Goal: Task Accomplishment & Management: Manage account settings

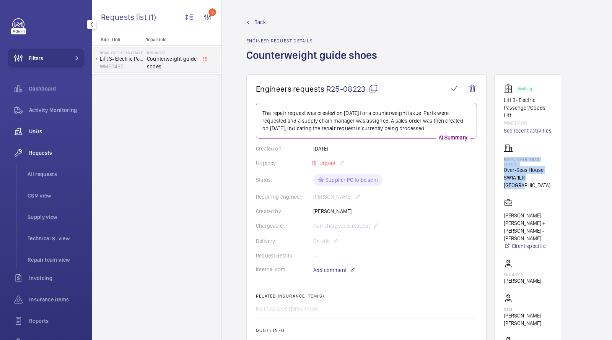
scroll to position [68, 0]
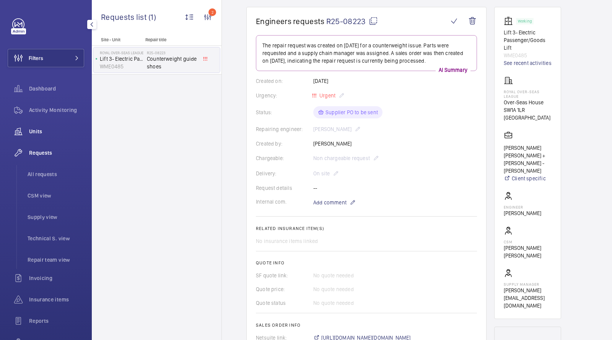
click at [30, 132] on span "Units" at bounding box center [56, 132] width 55 height 8
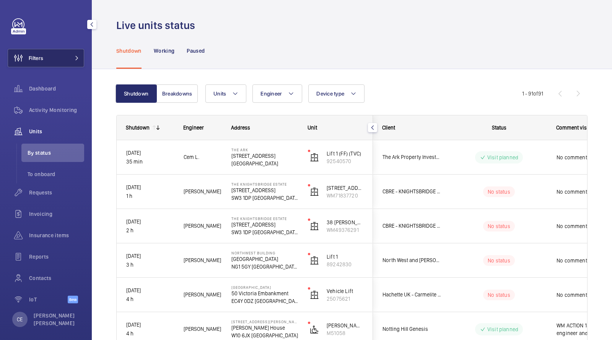
click at [76, 54] on button "Filters" at bounding box center [46, 58] width 76 height 18
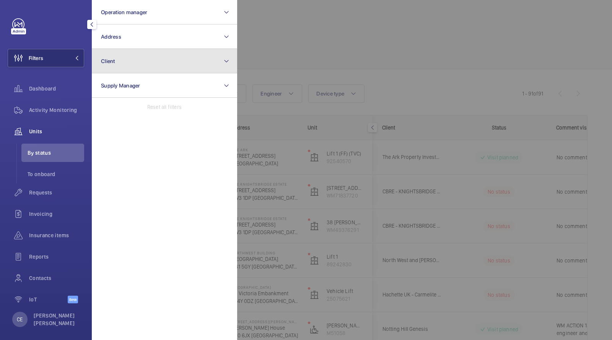
click at [136, 70] on button "Client" at bounding box center [164, 61] width 145 height 24
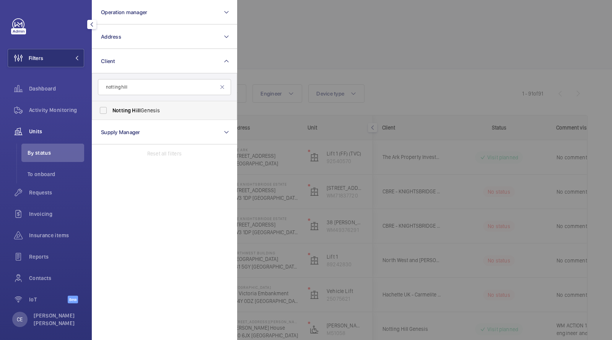
type input "notting hill"
click at [126, 104] on label "Notting Hill Genesis" at bounding box center [158, 110] width 133 height 18
click at [111, 104] on input "Notting Hill Genesis" at bounding box center [103, 110] width 15 height 15
checkbox input "true"
click at [316, 46] on div at bounding box center [543, 170] width 612 height 340
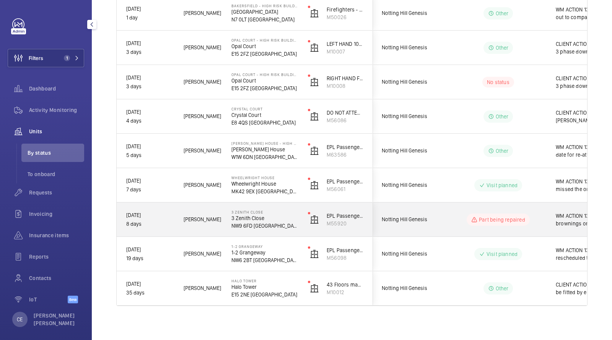
scroll to position [351, 0]
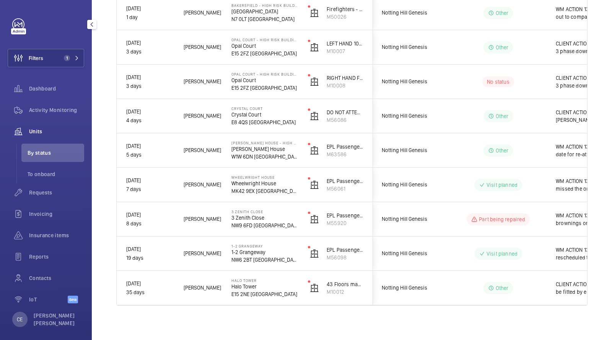
click at [36, 138] on div "Units" at bounding box center [46, 131] width 76 height 18
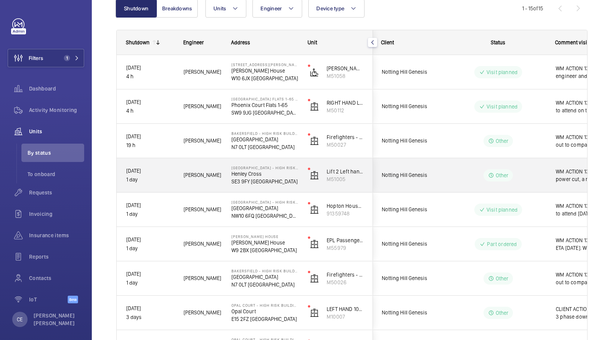
scroll to position [83, 0]
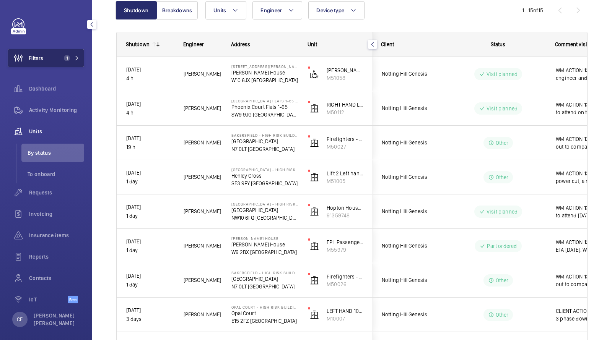
click at [57, 53] on button "Filters 1" at bounding box center [46, 58] width 76 height 18
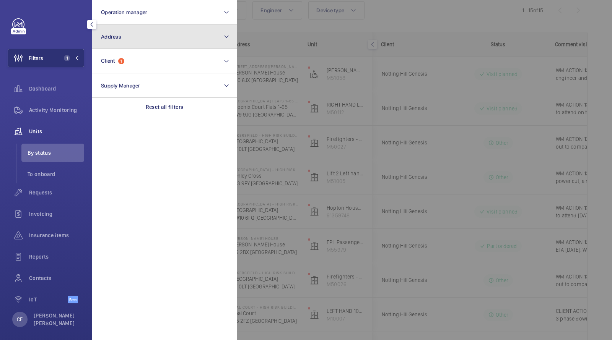
click at [122, 33] on button "Address" at bounding box center [164, 36] width 145 height 24
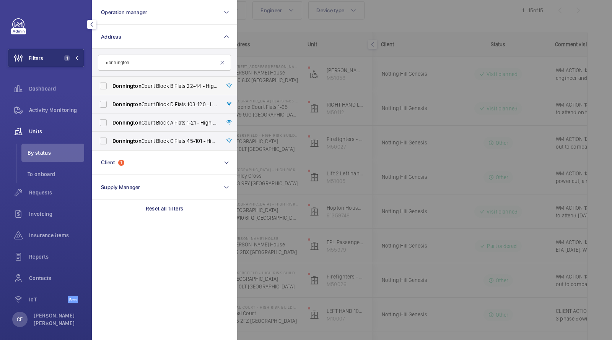
type input "donnington"
click at [169, 84] on span "Donnington Court Block B Flats 22-44 - High Risk Building - Donnington Court Bl…" at bounding box center [164, 86] width 105 height 8
click at [111, 84] on input "Donnington Court Block B Flats 22-44 - High Risk Building - Donnington Court Bl…" at bounding box center [103, 85] width 15 height 15
checkbox input "true"
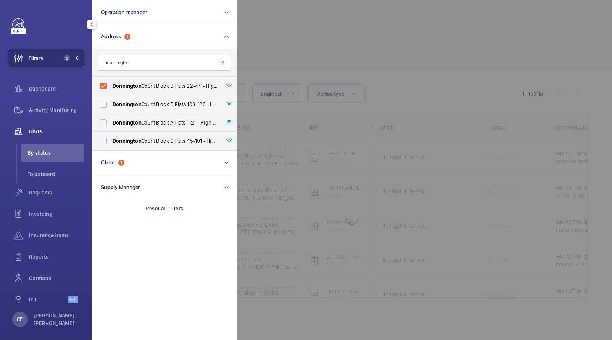
click at [161, 97] on label "Donnington Court Block D Flats 103-120 - High Risk Building - Donnington Court …" at bounding box center [158, 104] width 133 height 18
click at [111, 97] on input "Donnington Court Block D Flats 103-120 - High Risk Building - Donnington Court …" at bounding box center [103, 104] width 15 height 15
checkbox input "true"
click at [151, 115] on label "Donnington Court Block A Flats 1-21 - High Risk Building - Donnington Court Blo…" at bounding box center [158, 123] width 133 height 18
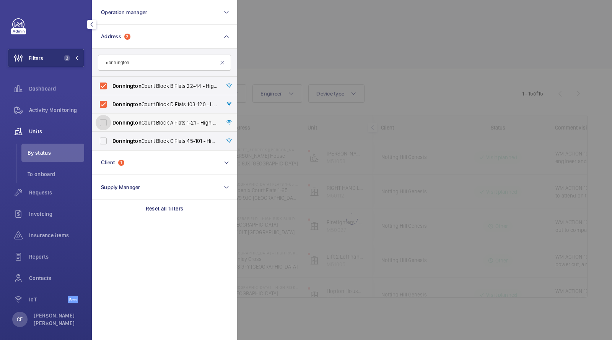
click at [111, 115] on input "Donnington Court Block A Flats 1-21 - High Risk Building - Donnington Court Blo…" at bounding box center [103, 122] width 15 height 15
checkbox input "true"
click at [140, 138] on span "Donnington" at bounding box center [126, 141] width 29 height 6
click at [111, 138] on input "Donnington Court Block C Flats 45-101 - High Risk Building - Donnington Court B…" at bounding box center [103, 140] width 15 height 15
checkbox input "true"
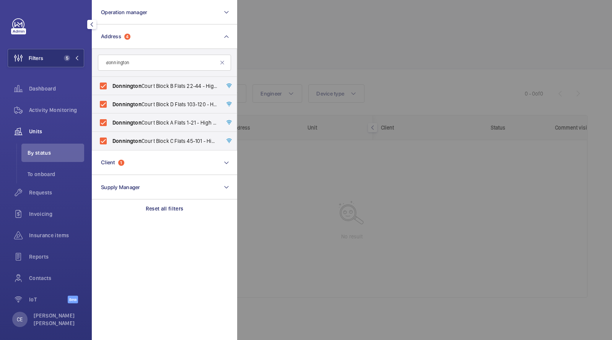
click at [465, 15] on div at bounding box center [543, 170] width 612 height 340
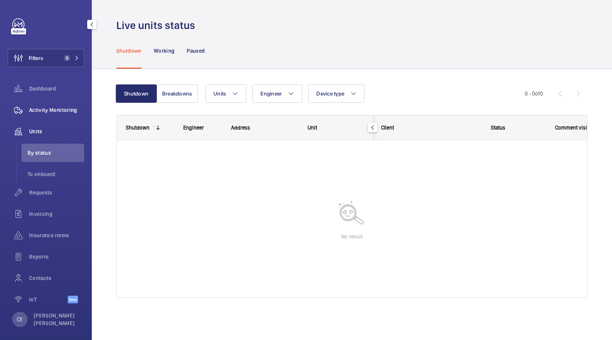
click at [64, 108] on span "Activity Monitoring" at bounding box center [56, 110] width 55 height 8
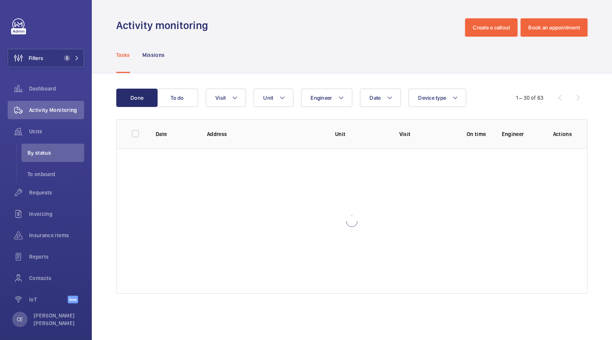
click at [291, 60] on div "Tasks Missions" at bounding box center [351, 55] width 471 height 36
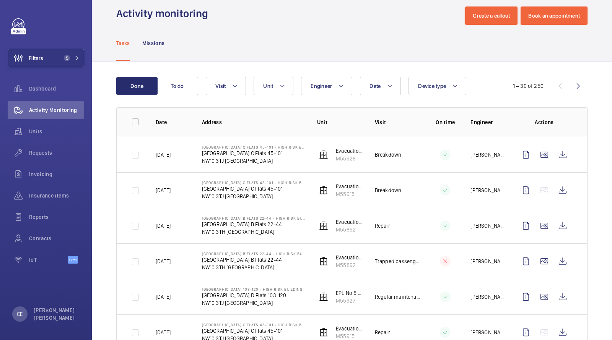
scroll to position [13, 0]
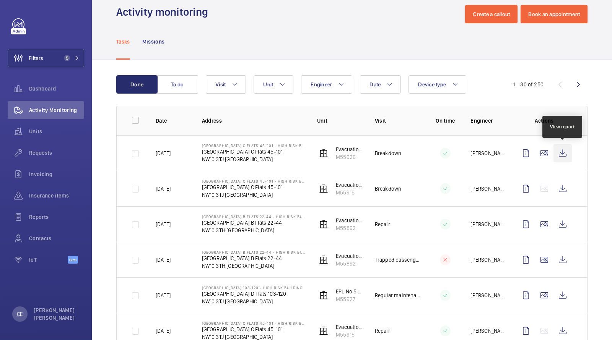
click at [562, 151] on wm-front-icon-button at bounding box center [562, 153] width 18 height 18
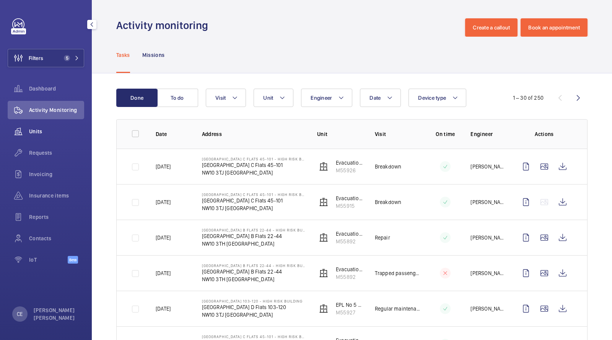
click at [41, 137] on div "Units" at bounding box center [46, 131] width 76 height 18
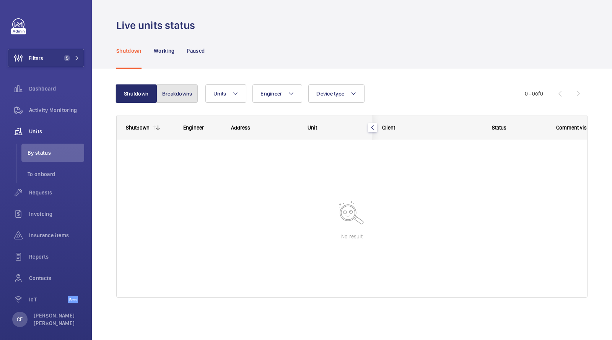
click at [177, 96] on button "Breakdowns" at bounding box center [176, 94] width 41 height 18
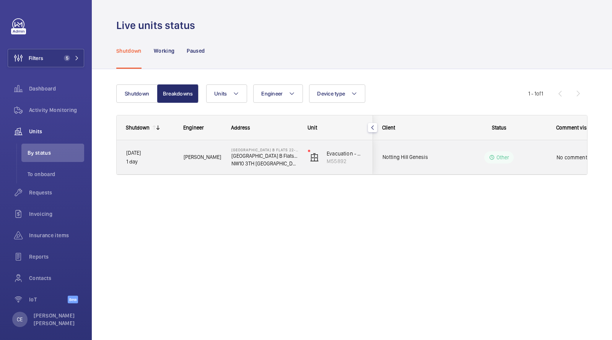
click at [456, 159] on wm-front-pills-cell "Other" at bounding box center [498, 157] width 95 height 12
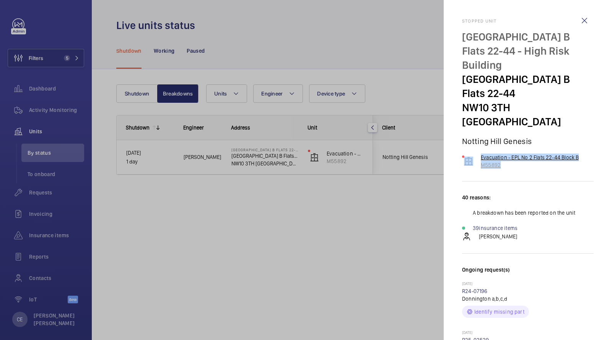
drag, startPoint x: 514, startPoint y: 159, endPoint x: 477, endPoint y: 145, distance: 40.1
copy wm-front-device-cell "Evacuation - EPL No 2 Flats 22-44 Block B M55892"
click at [583, 16] on wm-front-icon-button at bounding box center [584, 20] width 18 height 18
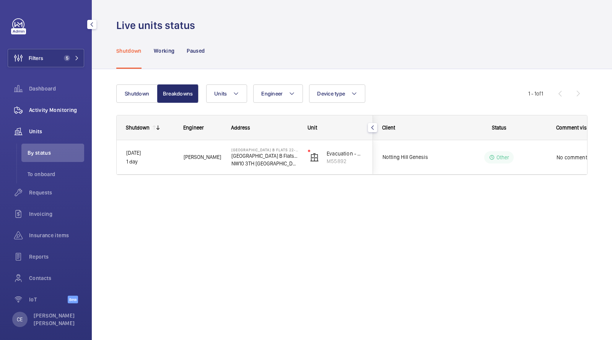
click at [52, 111] on span "Activity Monitoring" at bounding box center [56, 110] width 55 height 8
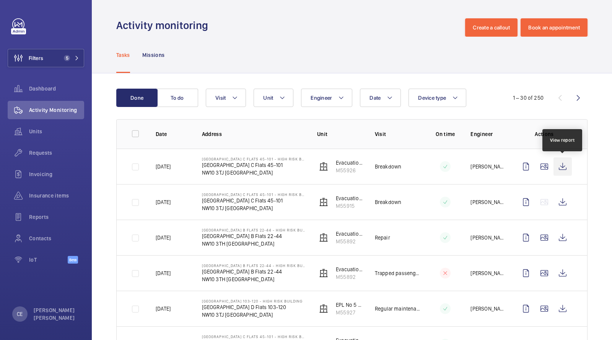
click at [568, 167] on wm-front-icon-button at bounding box center [562, 167] width 18 height 18
click at [39, 153] on span "Requests" at bounding box center [56, 153] width 55 height 8
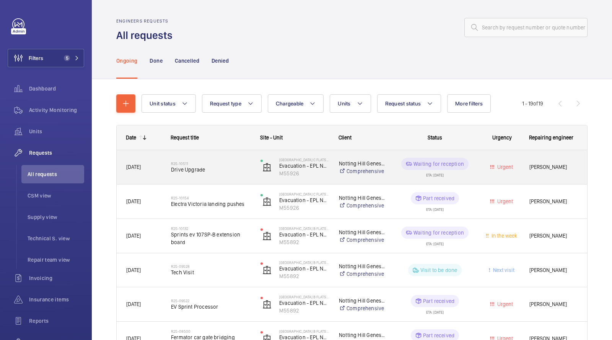
click at [198, 168] on span "Drive Upgrade" at bounding box center [211, 170] width 80 height 8
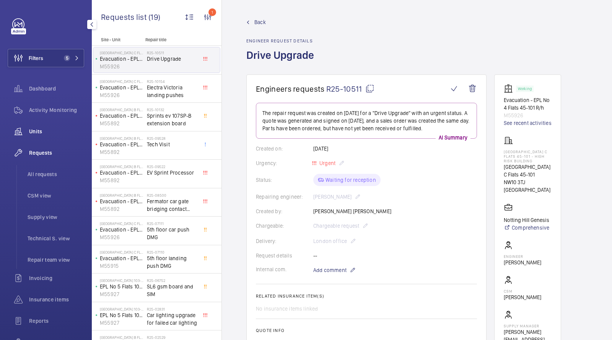
click at [37, 133] on span "Units" at bounding box center [56, 132] width 55 height 8
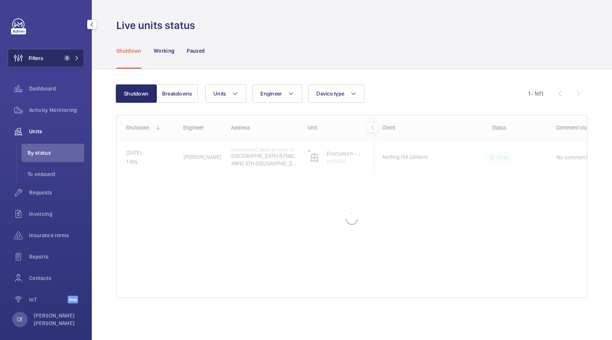
click at [74, 52] on button "Filters 5" at bounding box center [46, 58] width 76 height 18
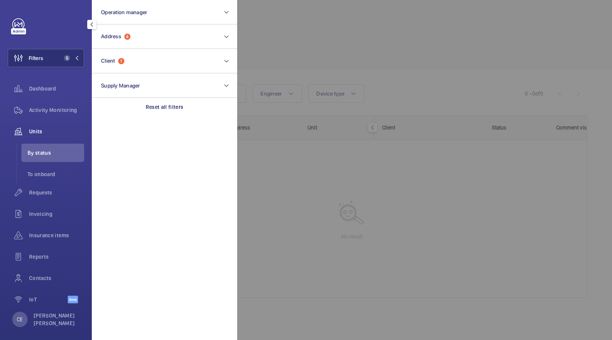
click at [376, 17] on div at bounding box center [543, 170] width 612 height 340
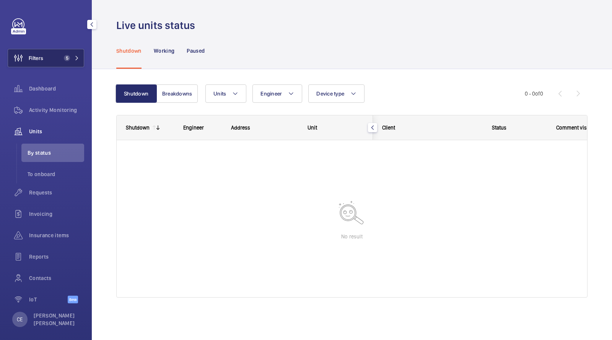
click at [59, 62] on button "Filters 5" at bounding box center [46, 58] width 76 height 18
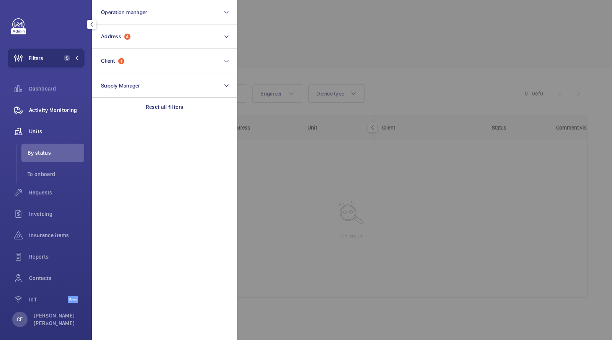
click at [61, 105] on div "Activity Monitoring" at bounding box center [46, 110] width 76 height 18
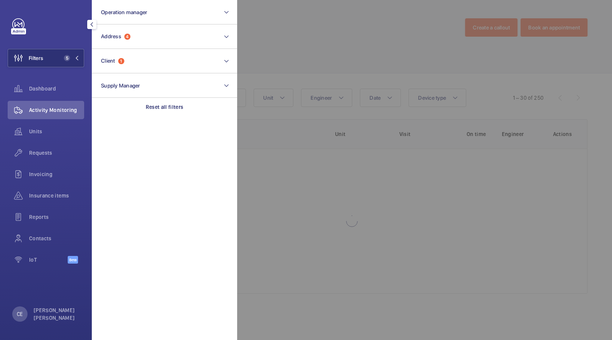
click at [304, 55] on div at bounding box center [543, 170] width 612 height 340
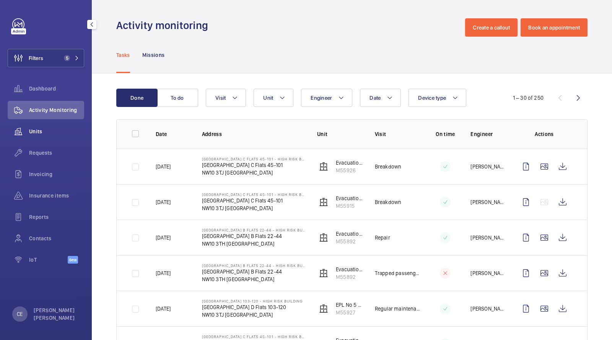
click at [45, 134] on span "Units" at bounding box center [56, 132] width 55 height 8
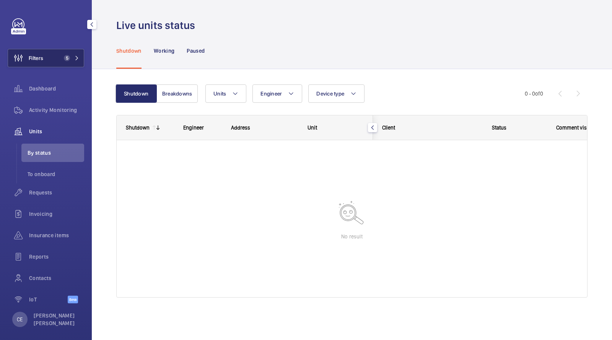
click at [82, 57] on button "Filters 5" at bounding box center [46, 58] width 76 height 18
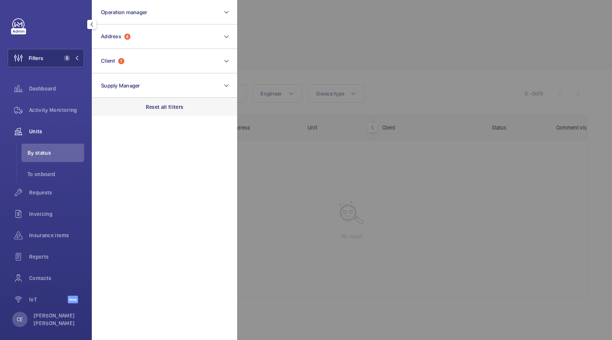
click at [190, 106] on div "Reset all filters" at bounding box center [164, 107] width 145 height 18
click at [334, 55] on div at bounding box center [543, 170] width 612 height 340
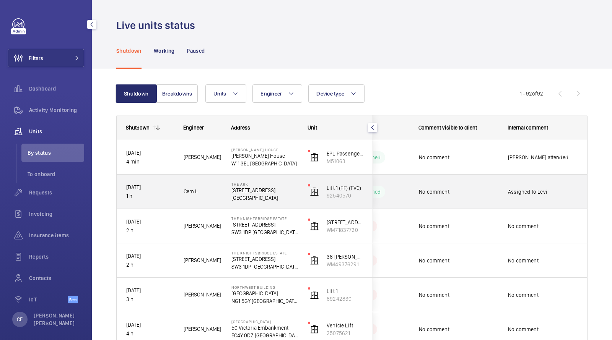
scroll to position [192, 0]
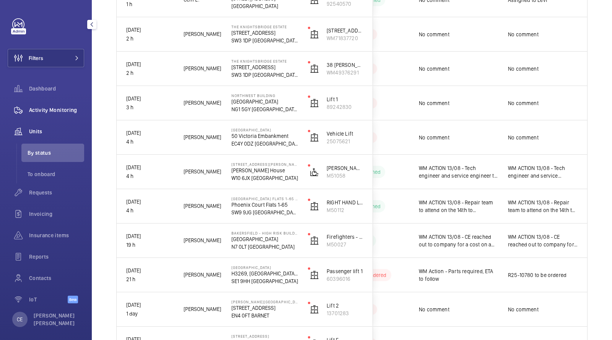
click at [75, 107] on span "Activity Monitoring" at bounding box center [56, 110] width 55 height 8
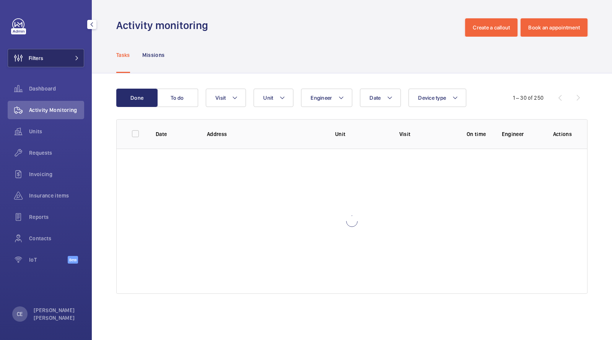
click at [58, 63] on button "Filters" at bounding box center [46, 58] width 76 height 18
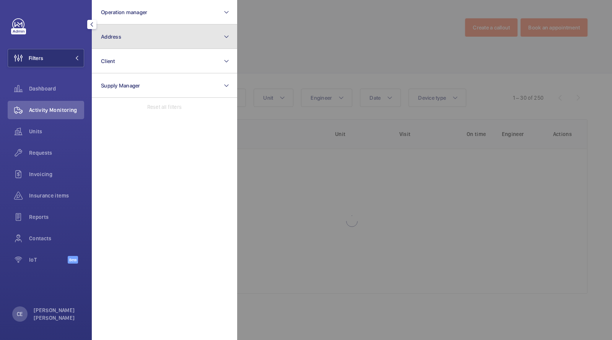
click at [127, 33] on button "Address" at bounding box center [164, 36] width 145 height 24
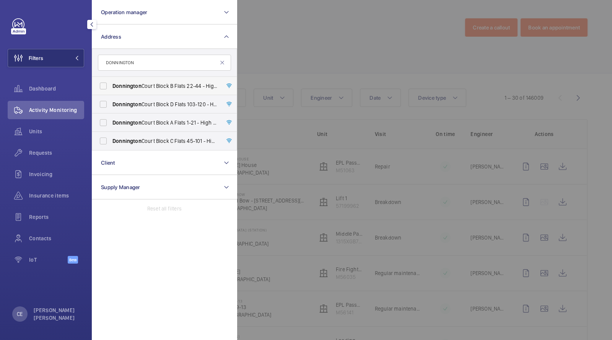
type input "DONNINGTON"
click at [163, 86] on span "Donnington Court Block B Flats 22-44 - High Risk Building - Donnington Court Bl…" at bounding box center [164, 86] width 105 height 8
click at [111, 86] on input "Donnington Court Block B Flats 22-44 - High Risk Building - Donnington Court Bl…" at bounding box center [103, 85] width 15 height 15
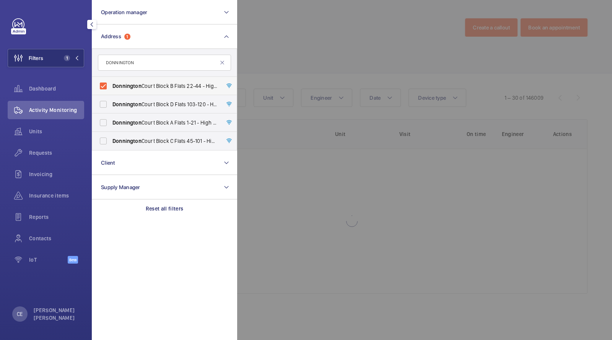
click at [161, 94] on label "Donnington Court Block B Flats 22-44 - High Risk Building - Donnington Court Bl…" at bounding box center [158, 86] width 133 height 18
click at [111, 94] on input "Donnington Court Block B Flats 22-44 - High Risk Building - Donnington Court Bl…" at bounding box center [103, 85] width 15 height 15
checkbox input "false"
click at [161, 117] on label "Donnington Court Block A Flats 1-21 - High Risk Building - Donnington Court Blo…" at bounding box center [158, 123] width 133 height 18
click at [111, 117] on input "Donnington Court Block A Flats 1-21 - High Risk Building - Donnington Court Blo…" at bounding box center [103, 122] width 15 height 15
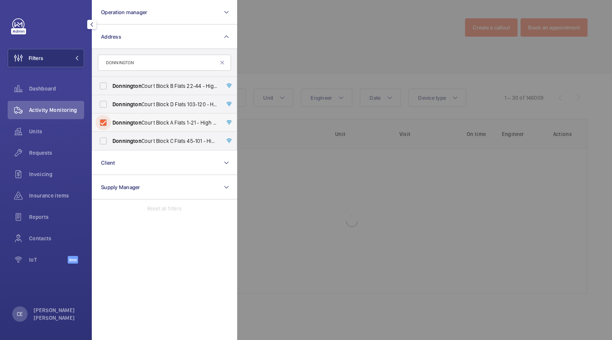
checkbox input "true"
click at [153, 94] on label "Donnington Court Block B Flats 22-44 - High Risk Building - Donnington Court Bl…" at bounding box center [158, 86] width 133 height 18
click at [111, 94] on input "Donnington Court Block B Flats 22-44 - High Risk Building - Donnington Court Bl…" at bounding box center [103, 85] width 15 height 15
checkbox input "true"
click at [143, 101] on span "Donnington Court Block D Flats 103-120 - High Risk Building - Donnington Court …" at bounding box center [164, 105] width 105 height 8
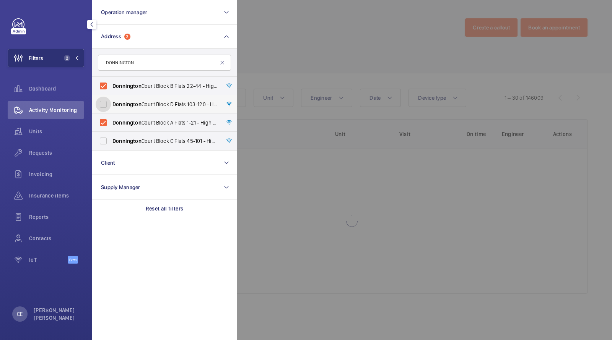
click at [111, 100] on input "Donnington Court Block D Flats 103-120 - High Risk Building - Donnington Court …" at bounding box center [103, 104] width 15 height 15
checkbox input "true"
click at [151, 143] on span "Donnington Court Block C Flats 45-101 - High Risk Building - Donnington Court B…" at bounding box center [164, 141] width 105 height 8
click at [111, 143] on input "Donnington Court Block C Flats 45-101 - High Risk Building - Donnington Court B…" at bounding box center [103, 140] width 15 height 15
checkbox input "true"
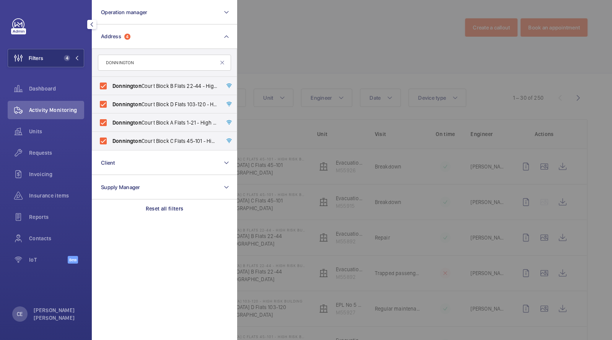
click at [267, 25] on div at bounding box center [543, 170] width 612 height 340
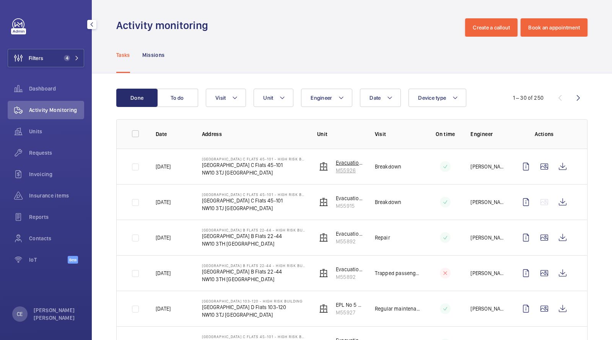
drag, startPoint x: 358, startPoint y: 171, endPoint x: 335, endPoint y: 172, distance: 23.0
click at [336, 172] on p "M55926" at bounding box center [349, 171] width 27 height 8
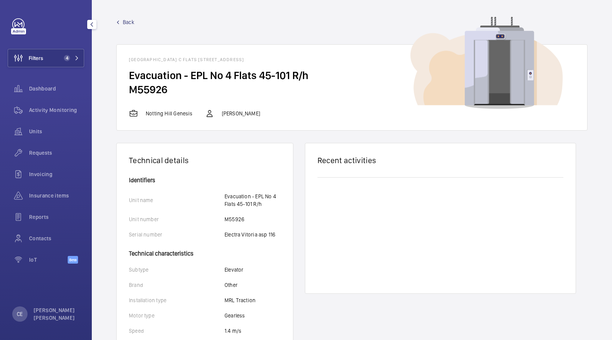
click at [128, 86] on wm-front-card-body "Evacuation - EPL No 4 Flats 45-101 R/h M55926" at bounding box center [352, 88] width 470 height 41
copy h2 "M55926"
click at [37, 111] on span "Activity Monitoring" at bounding box center [56, 110] width 55 height 8
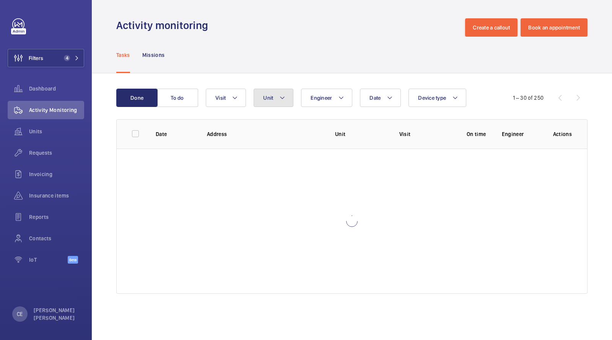
click at [268, 101] on button "Unit" at bounding box center [274, 98] width 40 height 18
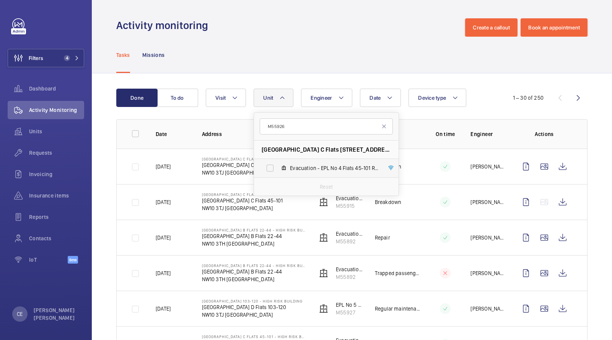
type input "M55926"
click at [278, 166] on label "Evacuation - EPL No 4 Flats 45-101 R/h, M55926" at bounding box center [320, 168] width 132 height 18
click at [278, 166] on input "Evacuation - EPL No 4 Flats 45-101 R/h, M55926" at bounding box center [269, 168] width 15 height 15
checkbox input "true"
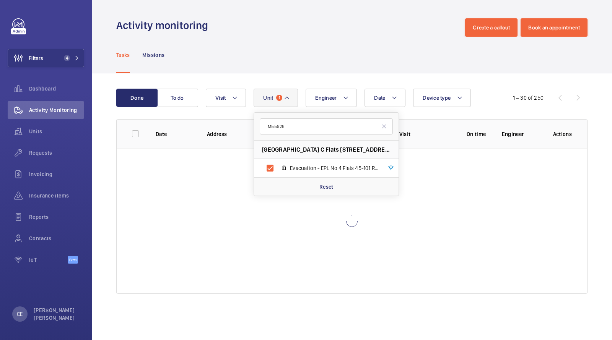
click at [294, 84] on div "Done To do Date Engineer Unit 1 M55926 Donnington Court Block C Flats 45-101 - …" at bounding box center [352, 192] width 520 height 239
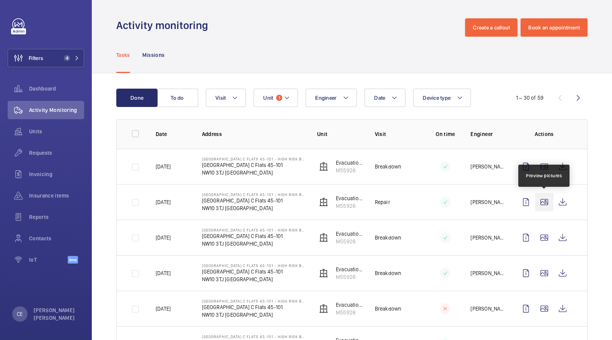
click at [545, 202] on wm-front-icon-button at bounding box center [544, 202] width 18 height 18
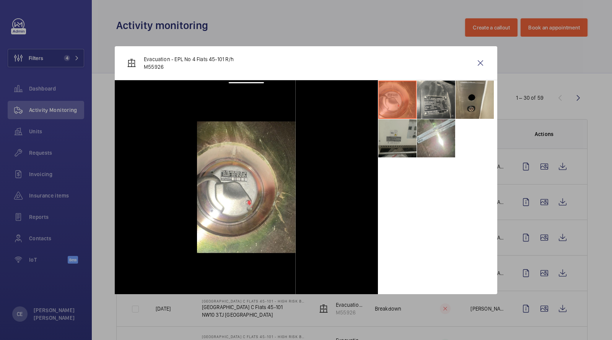
click at [407, 141] on li at bounding box center [397, 138] width 38 height 38
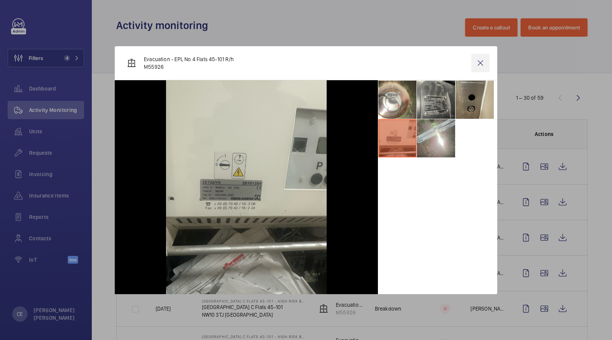
click at [485, 66] on wm-front-icon-button at bounding box center [480, 63] width 18 height 18
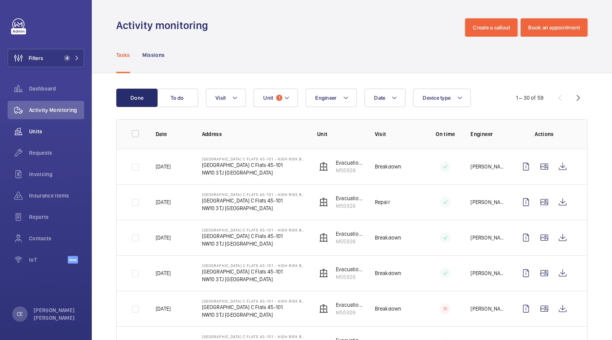
click at [44, 136] on div "Units" at bounding box center [46, 131] width 76 height 18
click at [38, 132] on span "Units" at bounding box center [56, 132] width 55 height 8
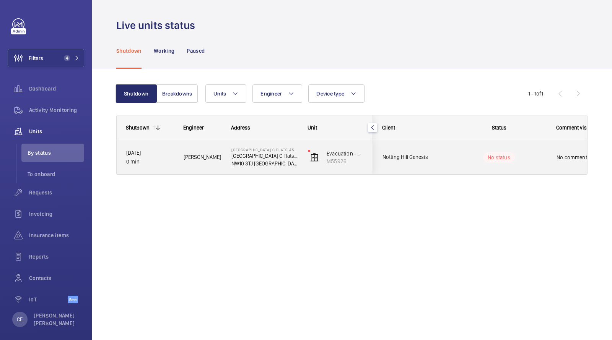
click at [464, 152] on wm-front-pills-cell "No status" at bounding box center [498, 157] width 95 height 11
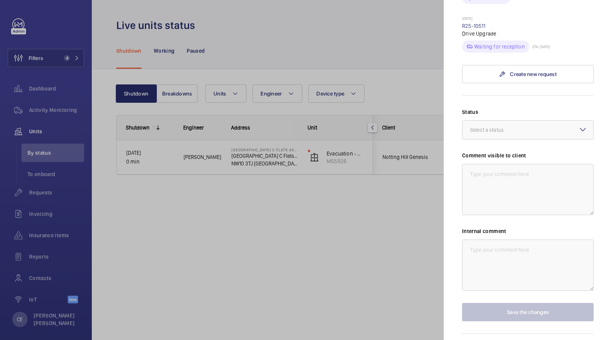
scroll to position [530, 0]
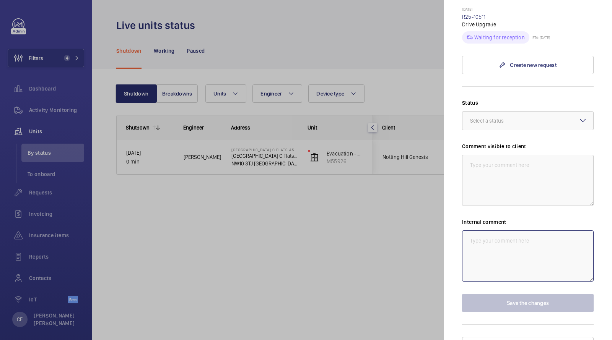
click at [485, 256] on textarea at bounding box center [528, 256] width 132 height 51
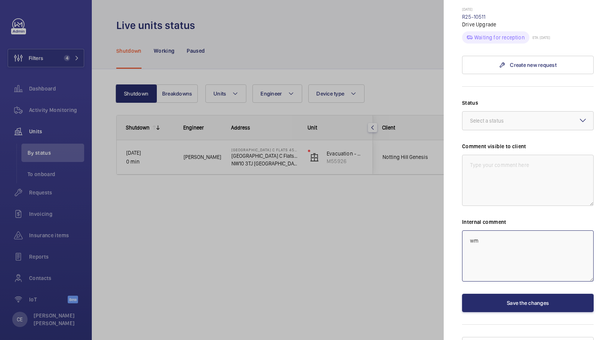
type textarea "w"
drag, startPoint x: 532, startPoint y: 254, endPoint x: 395, endPoint y: 153, distance: 170.3
click at [404, 163] on mat-sidenav-container "Filters 4 Dashboard Activity Monitoring Units By status To onboard Requests Inv…" at bounding box center [306, 170] width 612 height 340
type textarea "WM ACTION 13/08 - New drive on order, parts expected end of week due to delays …"
click at [470, 155] on textarea at bounding box center [528, 180] width 132 height 51
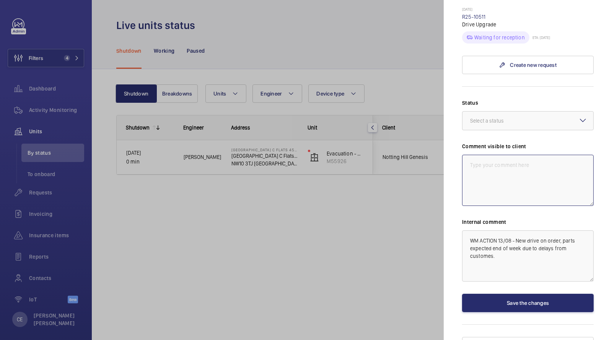
paste textarea "WM ACTION 13/08 - New drive on order, parts expected end of week due to delays …"
type textarea "WM ACTION 13/08 - New drive on order, parts expected end of week due to delays …"
click at [499, 125] on div "Status Select a status Comment visible to client WM ACTION 13/08 - New drive on…" at bounding box center [528, 205] width 132 height 213
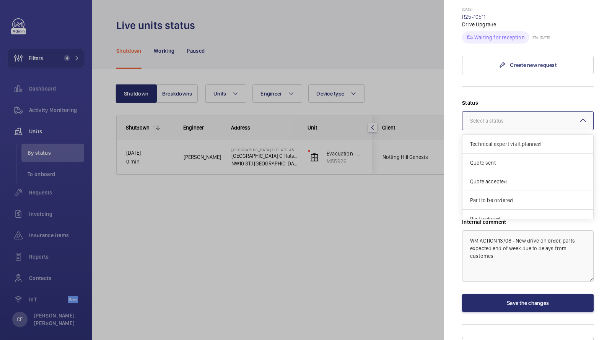
click at [491, 112] on div at bounding box center [527, 121] width 131 height 18
click at [489, 169] on span "Part ordered" at bounding box center [528, 173] width 116 height 8
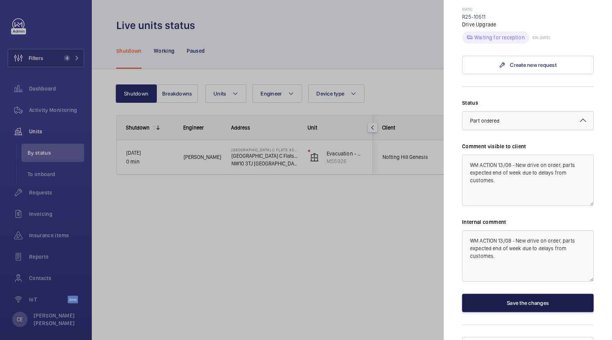
click at [493, 294] on button "Save the changes" at bounding box center [528, 303] width 132 height 18
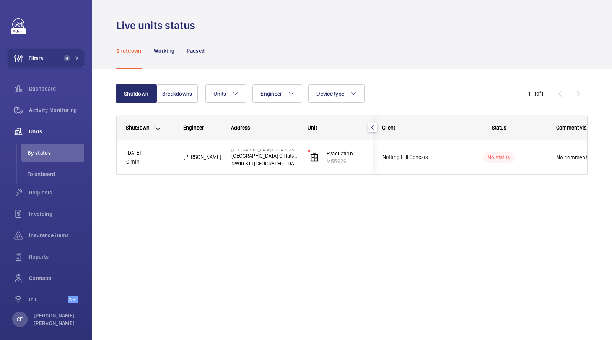
scroll to position [0, 0]
click at [174, 92] on button "Breakdowns" at bounding box center [176, 94] width 41 height 18
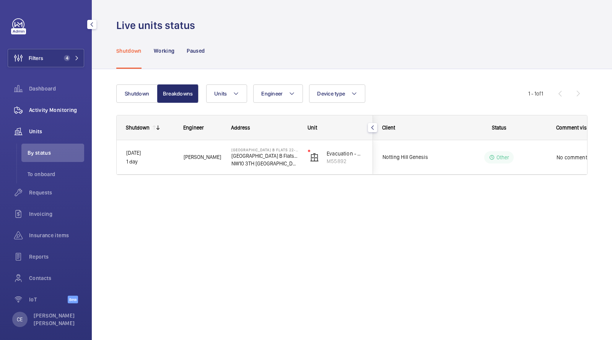
click at [57, 109] on span "Activity Monitoring" at bounding box center [56, 110] width 55 height 8
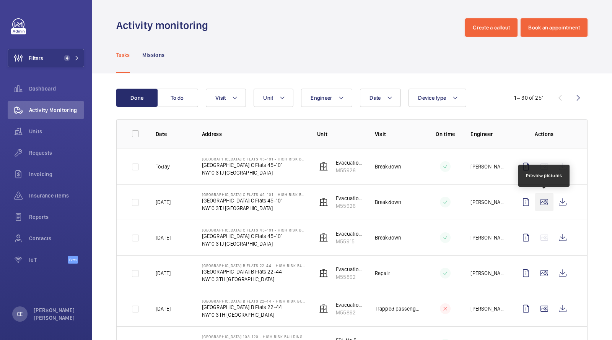
click at [549, 200] on wm-front-icon-button at bounding box center [544, 202] width 18 height 18
click at [560, 198] on wm-front-icon-button at bounding box center [562, 202] width 18 height 18
click at [44, 136] on div "Units" at bounding box center [46, 131] width 76 height 18
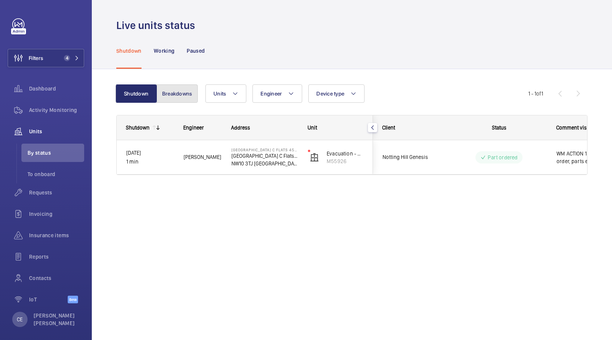
click at [170, 96] on button "Breakdowns" at bounding box center [176, 94] width 41 height 18
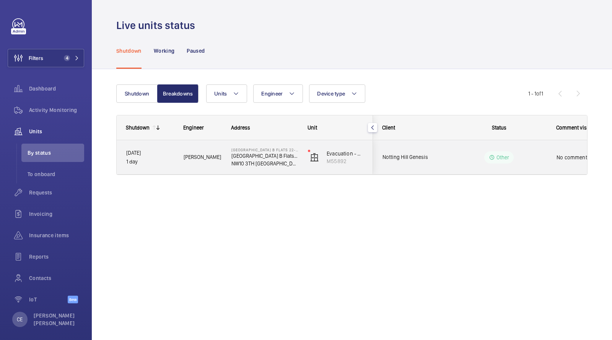
scroll to position [0, 4]
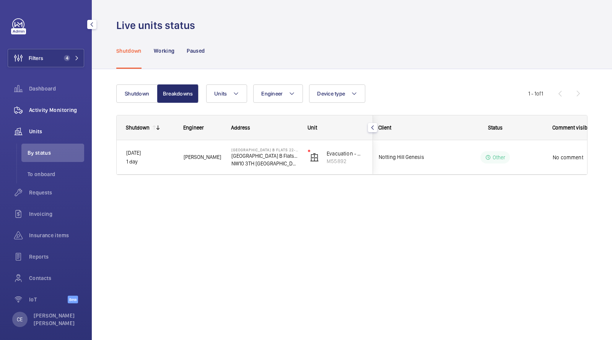
click at [50, 114] on span "Activity Monitoring" at bounding box center [56, 110] width 55 height 8
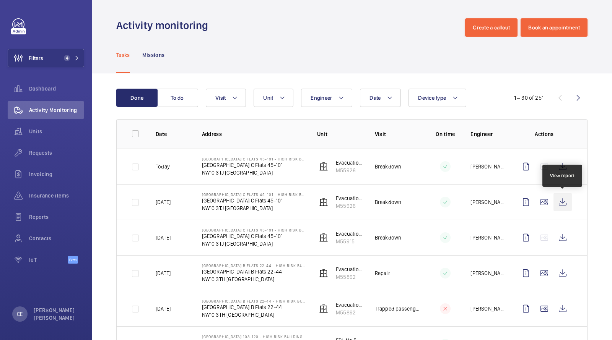
click at [564, 198] on wm-front-icon-button at bounding box center [562, 202] width 18 height 18
click at [42, 151] on span "Requests" at bounding box center [56, 153] width 55 height 8
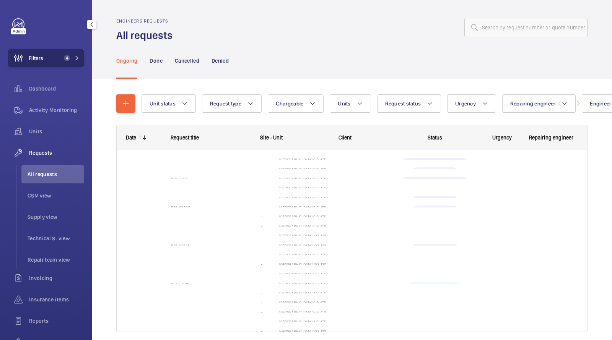
click at [65, 55] on span "4" at bounding box center [67, 58] width 6 height 6
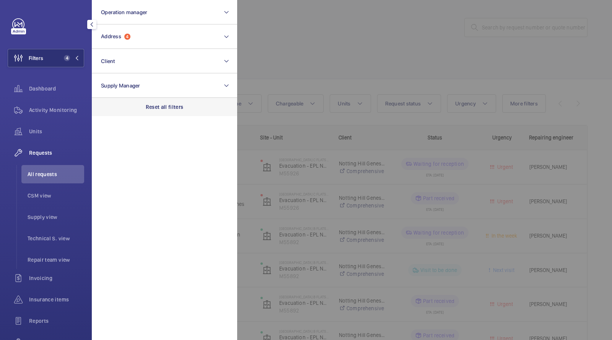
click at [162, 102] on div "Reset all filters" at bounding box center [164, 107] width 145 height 18
click at [369, 46] on div at bounding box center [543, 170] width 612 height 340
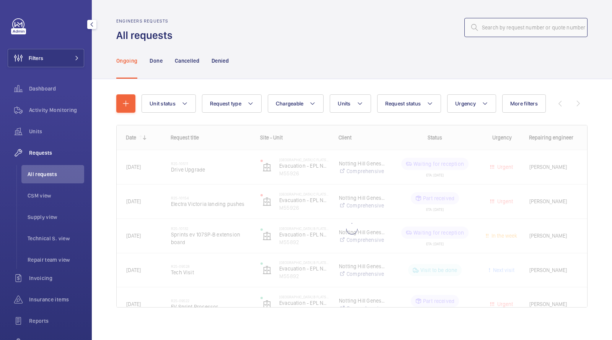
click at [533, 25] on input "text" at bounding box center [525, 27] width 123 height 19
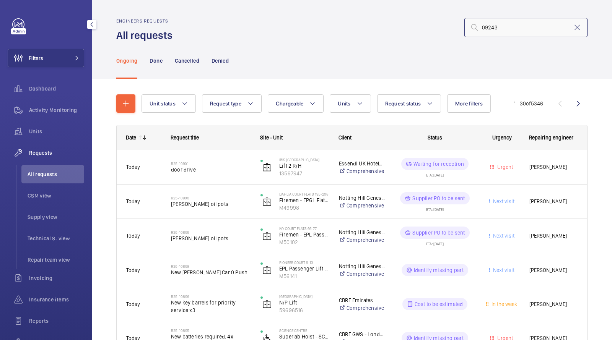
type input "09243"
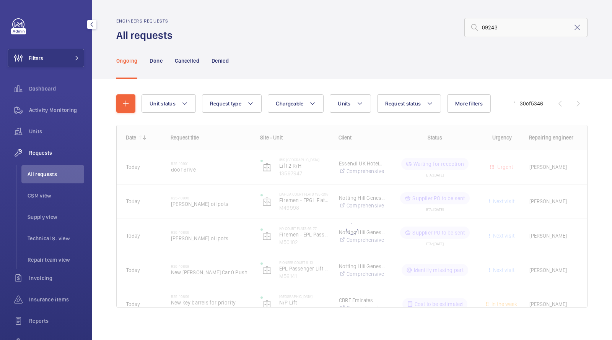
click at [399, 38] on div "Engineers requests All requests 09243" at bounding box center [351, 30] width 471 height 24
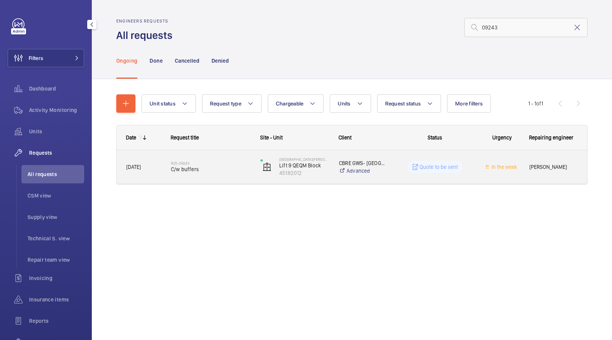
click at [191, 167] on span "C/w buffers" at bounding box center [211, 170] width 80 height 8
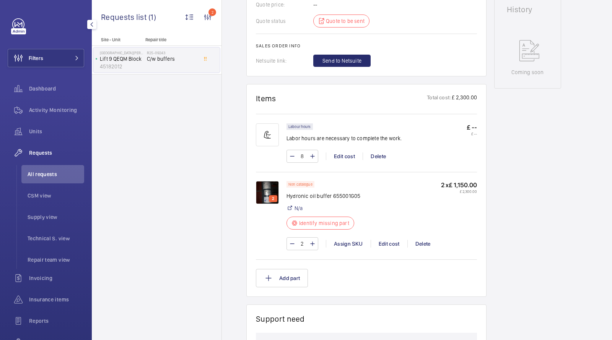
scroll to position [380, 0]
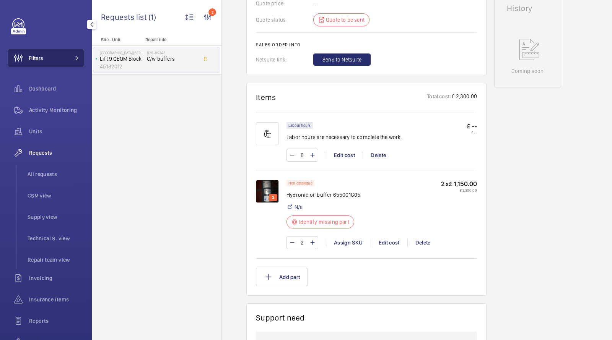
click at [58, 58] on button "Filters" at bounding box center [46, 58] width 76 height 18
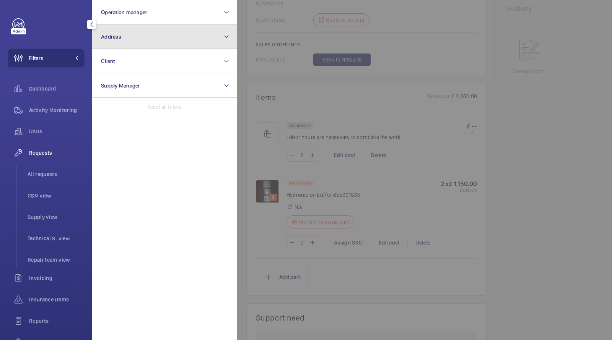
click at [108, 43] on button "Address" at bounding box center [164, 36] width 145 height 24
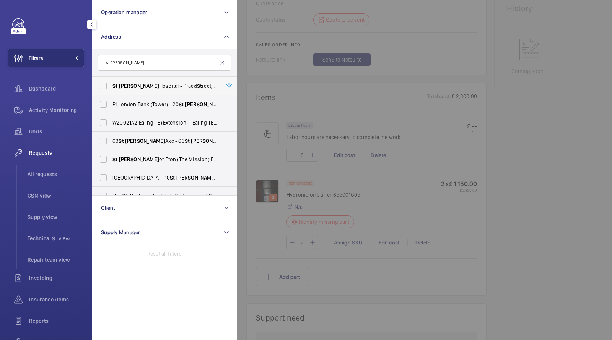
type input "st [PERSON_NAME]"
click at [139, 85] on span "[GEOGRAPHIC_DATA][PERSON_NAME][STREET_ADDRESS]" at bounding box center [164, 86] width 105 height 8
click at [111, 85] on input "[GEOGRAPHIC_DATA][PERSON_NAME][STREET_ADDRESS]" at bounding box center [103, 85] width 15 height 15
checkbox input "true"
click at [278, 81] on div at bounding box center [543, 170] width 612 height 340
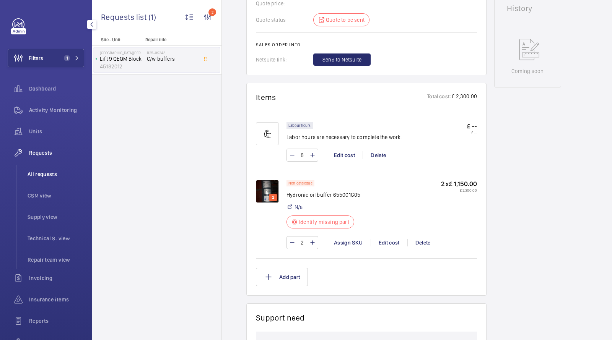
click at [41, 172] on span "All requests" at bounding box center [56, 175] width 57 height 8
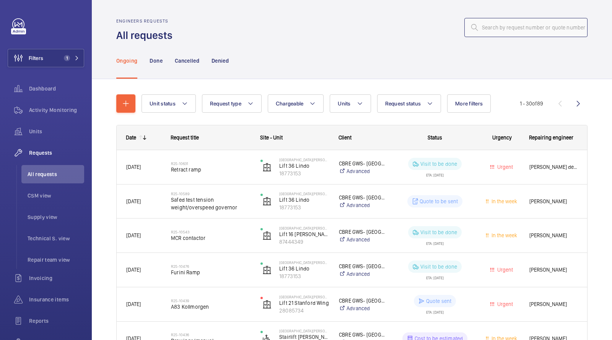
click at [510, 26] on input "text" at bounding box center [525, 27] width 123 height 19
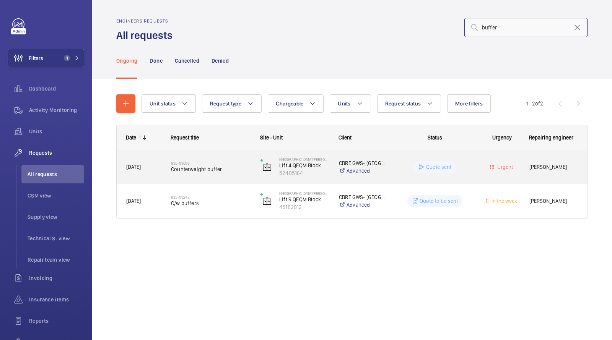
type input "buffer"
click at [210, 164] on h2 "R25-09609" at bounding box center [211, 163] width 80 height 5
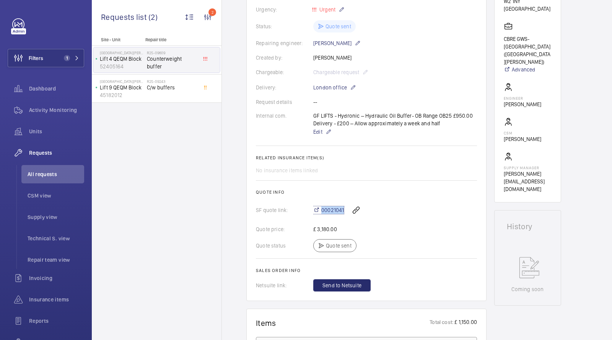
scroll to position [163, 0]
drag, startPoint x: 438, startPoint y: 121, endPoint x: 308, endPoint y: 117, distance: 130.1
click at [308, 117] on div "Internal com. GF LIFTS - Hydronic – Hydraulic Oil Buffer- OB Range OB25 £950.00…" at bounding box center [366, 123] width 221 height 24
copy div "GF LIFTS - Hydronic – Hydraulic Oil Buffer- OB Range OB25 £950.00 Delivery - £2…"
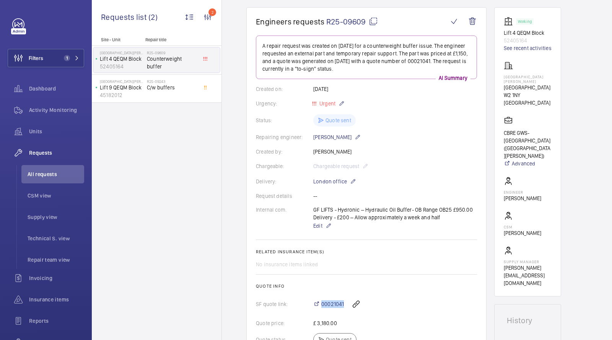
scroll to position [57, 0]
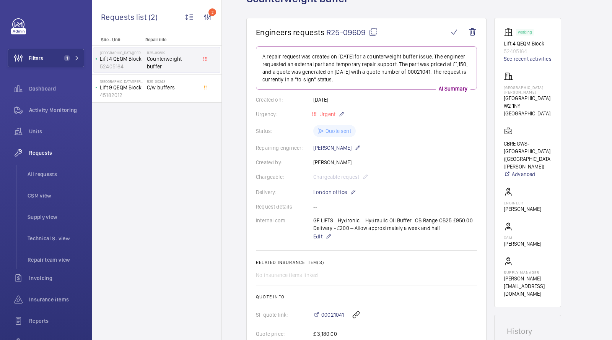
click at [163, 58] on span "Counterweight buffer" at bounding box center [172, 62] width 50 height 15
click at [151, 92] on div "R25-09243 C/w buffers" at bounding box center [172, 90] width 50 height 22
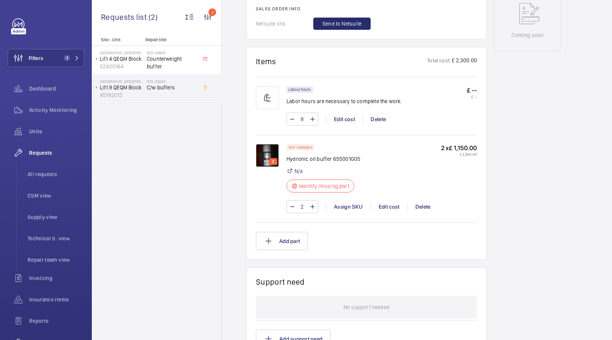
scroll to position [417, 0]
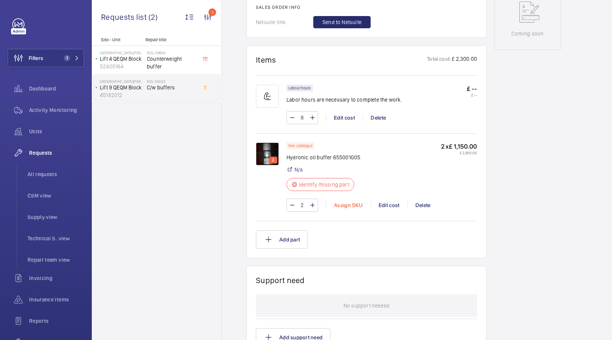
click at [348, 205] on div "Assign SKU" at bounding box center [348, 206] width 45 height 8
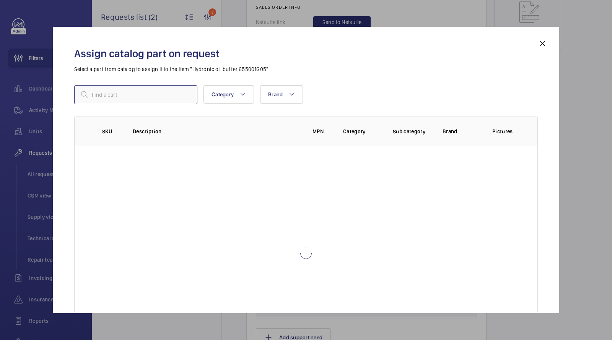
click at [160, 95] on input "text" at bounding box center [135, 94] width 123 height 19
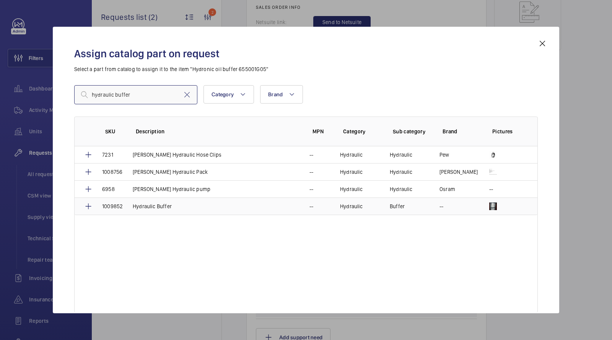
type input "hydraulic buffer"
click at [229, 207] on td "Hydraulic Buffer" at bounding box center [212, 207] width 177 height 18
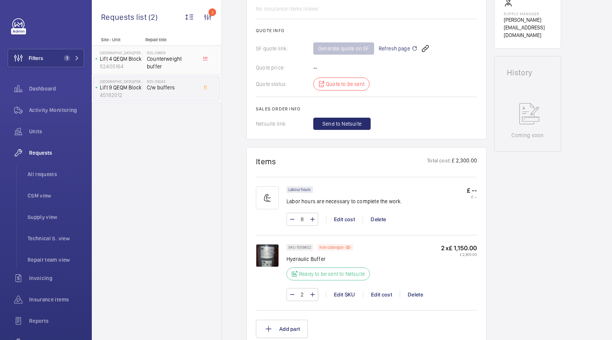
scroll to position [232, 0]
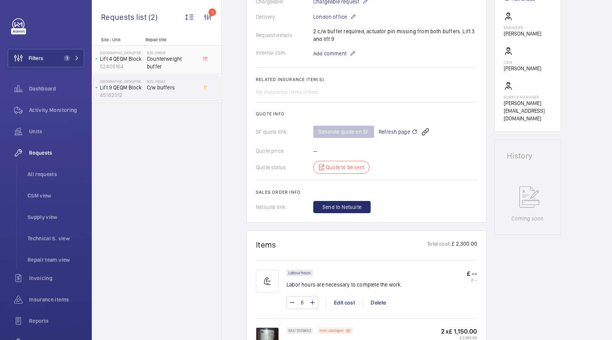
click at [157, 64] on div "R25-09609 Counterweight buffer" at bounding box center [172, 61] width 50 height 22
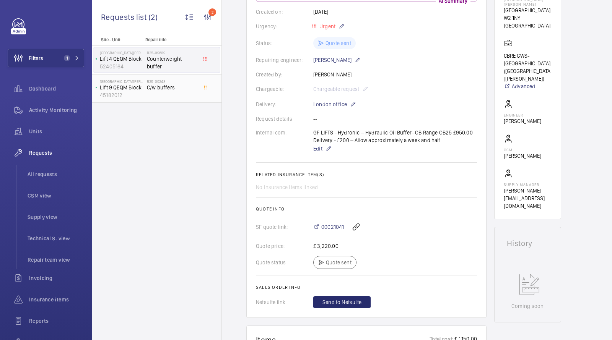
scroll to position [134, 0]
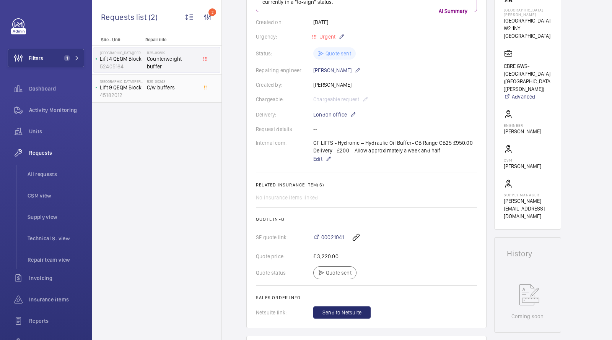
click at [180, 85] on span "C/w buffers" at bounding box center [172, 88] width 50 height 8
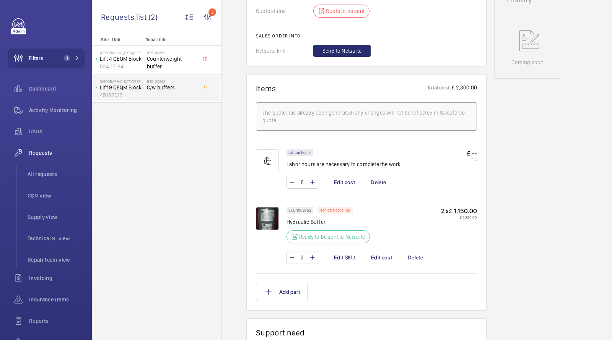
scroll to position [399, 0]
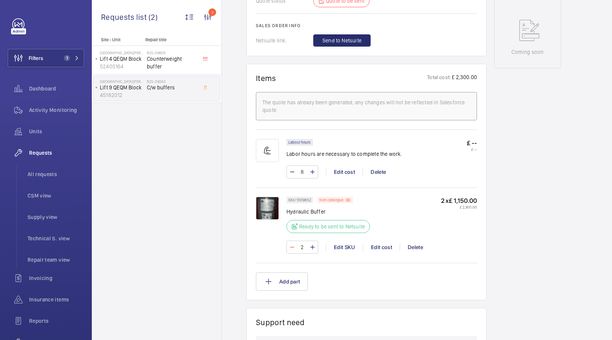
click at [291, 252] on mat-icon at bounding box center [292, 247] width 6 height 9
type input "1"
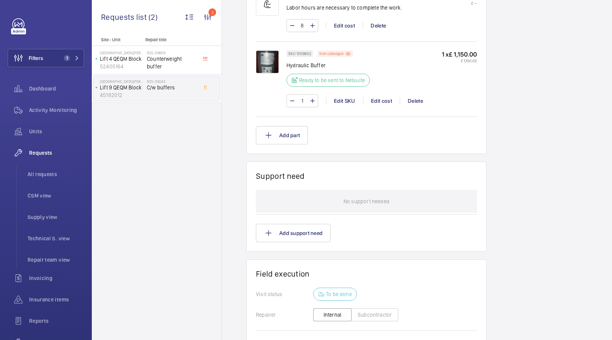
scroll to position [555, 0]
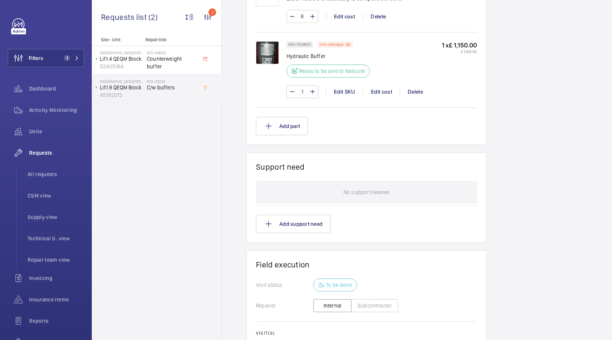
click at [271, 62] on img at bounding box center [267, 52] width 23 height 23
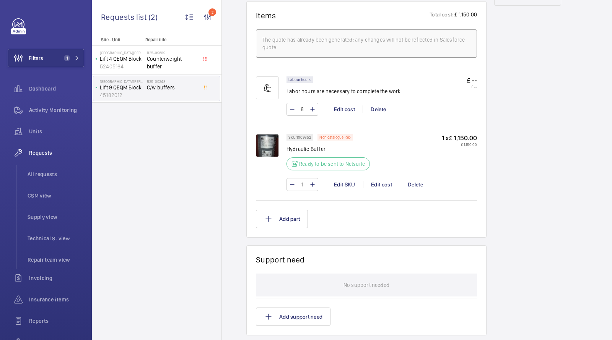
scroll to position [463, 0]
click at [302, 137] on p "SKU 1009852" at bounding box center [299, 136] width 23 height 3
copy p "1009852"
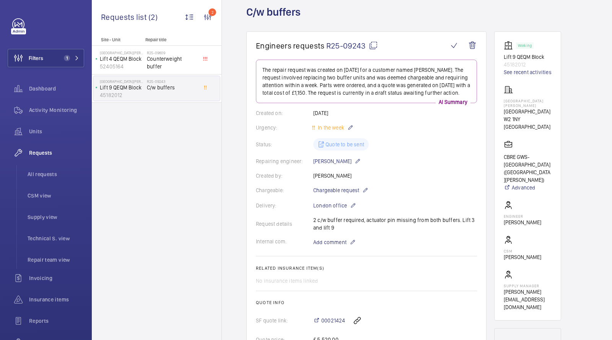
scroll to position [29, 0]
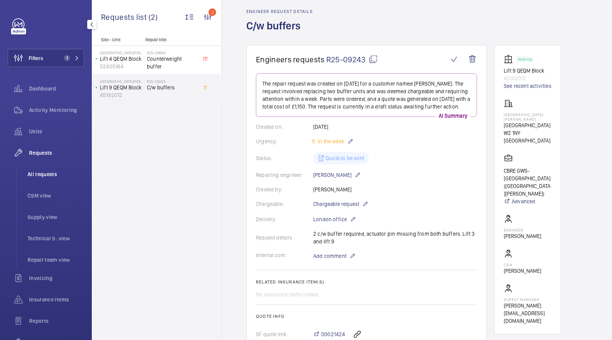
click at [54, 169] on li "All requests" at bounding box center [52, 174] width 63 height 18
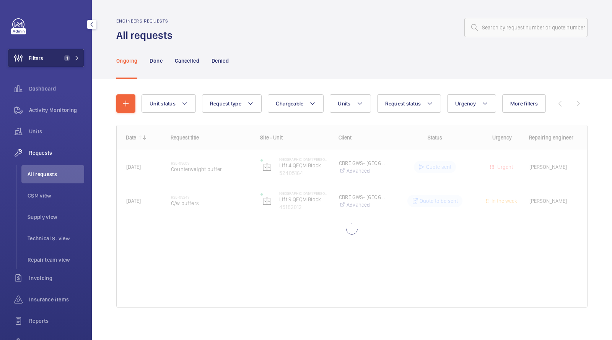
click at [72, 61] on button "Filters 1" at bounding box center [46, 58] width 76 height 18
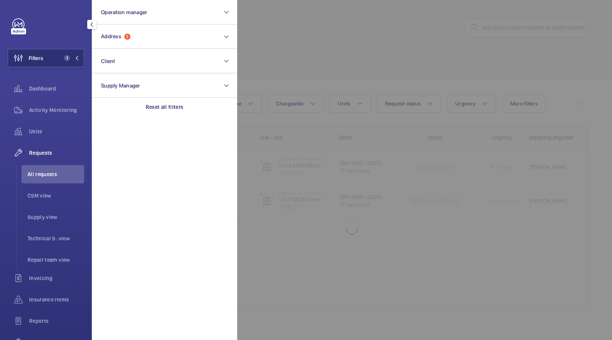
click at [287, 42] on div at bounding box center [543, 170] width 612 height 340
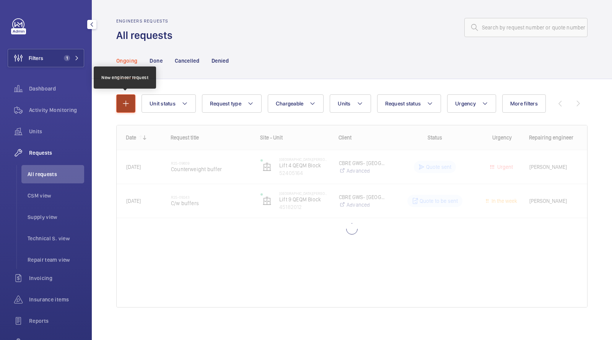
click at [125, 96] on button "button" at bounding box center [125, 103] width 19 height 18
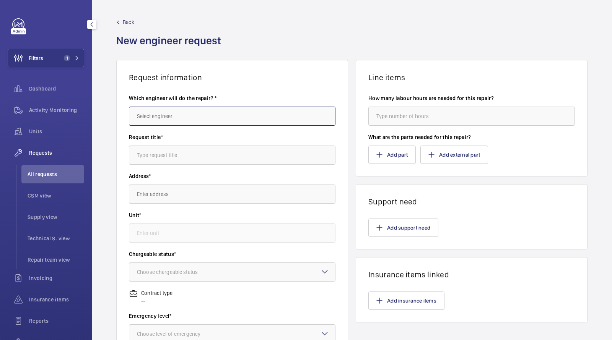
click at [170, 118] on input "text" at bounding box center [232, 116] width 207 height 19
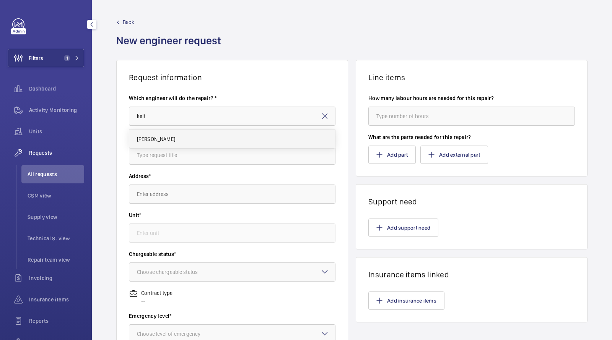
click at [174, 142] on mat-option "[PERSON_NAME]" at bounding box center [232, 139] width 206 height 18
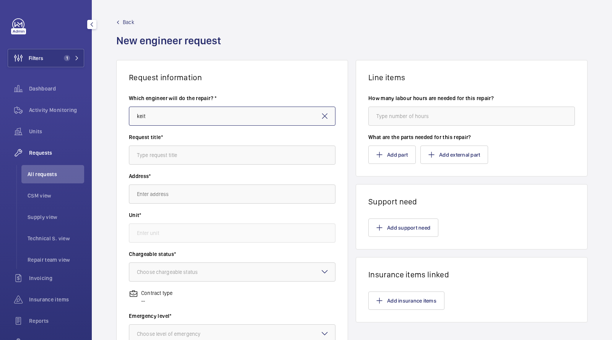
type input "[PERSON_NAME]"
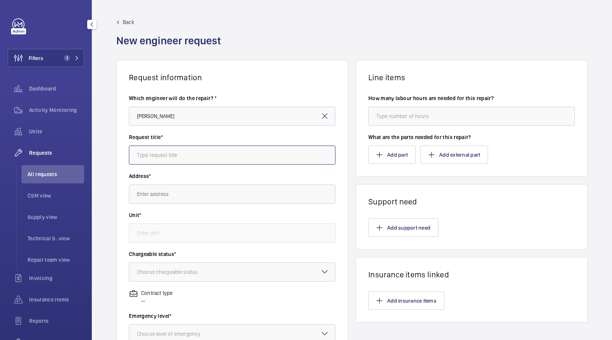
click at [167, 153] on input "text" at bounding box center [232, 155] width 207 height 19
type input "hydraulic buffer"
click at [165, 193] on input "text" at bounding box center [232, 194] width 207 height 19
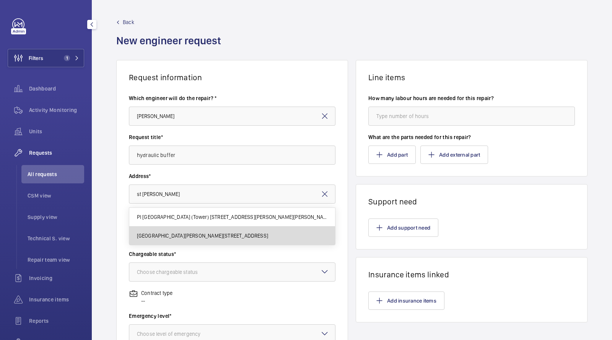
click at [169, 235] on span "St Mary Hospital Praed Street, W2 1NY LONDON" at bounding box center [202, 236] width 131 height 8
type input "St Mary Hospital Praed Street, W2 1NY LONDON"
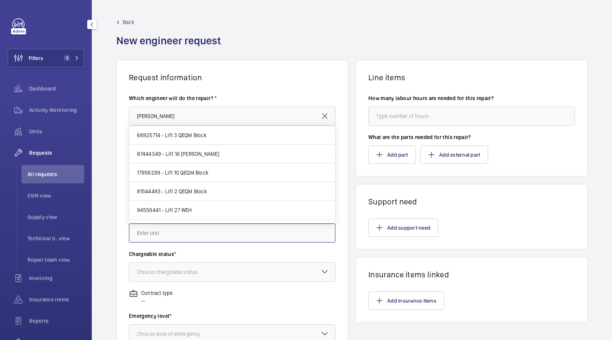
click at [168, 230] on input "text" at bounding box center [232, 233] width 207 height 19
click at [198, 135] on span "68925714 - Lift 3 QEQM Block" at bounding box center [172, 136] width 70 height 8
type input "68925714 - Lift 3 QEQM Block"
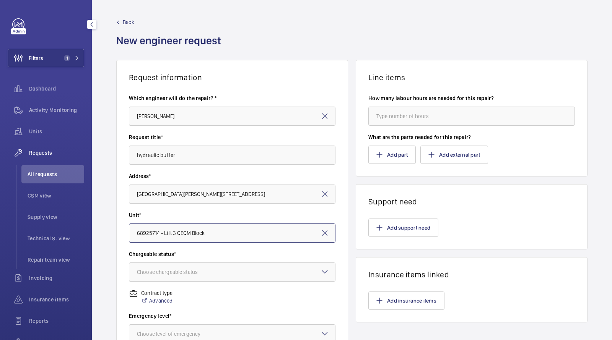
click at [186, 280] on div at bounding box center [232, 272] width 206 height 18
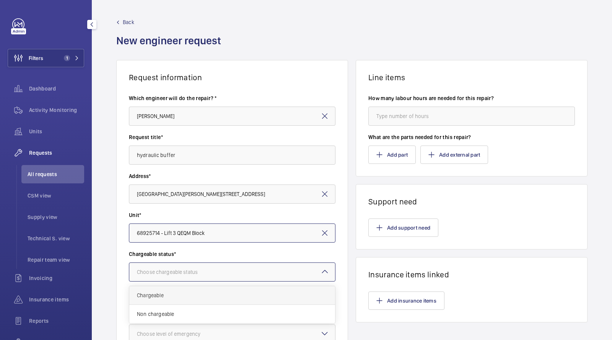
click at [181, 296] on span "Chargeable" at bounding box center [232, 296] width 190 height 8
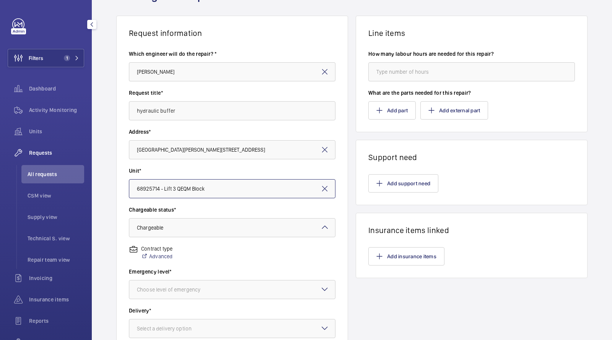
scroll to position [121, 0]
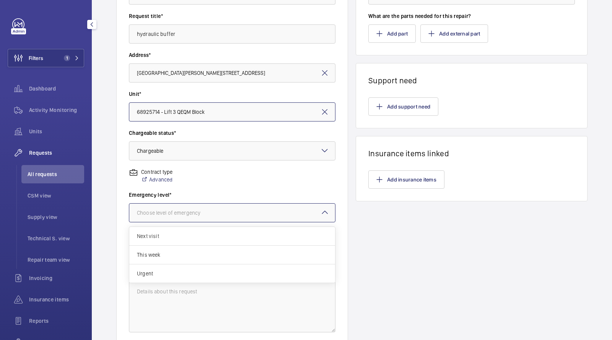
click at [192, 216] on div "Choose level of emergency" at bounding box center [178, 213] width 83 height 8
click at [181, 233] on span "Next visit" at bounding box center [232, 237] width 190 height 8
click at [181, 255] on div "Select a delivery option" at bounding box center [174, 252] width 74 height 8
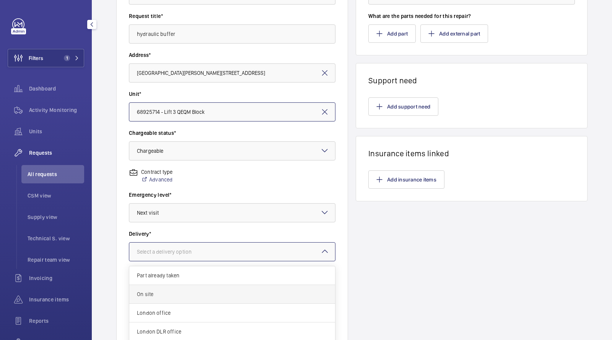
scroll to position [20, 0]
click at [168, 293] on span "London office" at bounding box center [232, 294] width 190 height 8
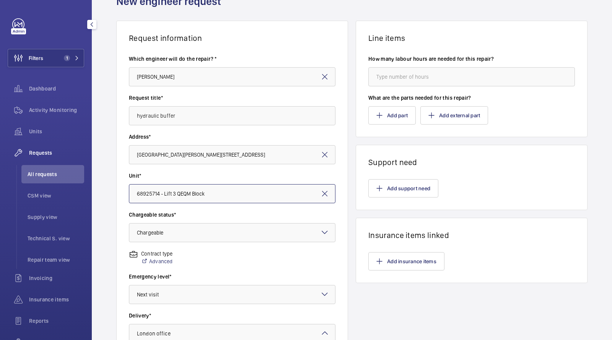
scroll to position [0, 0]
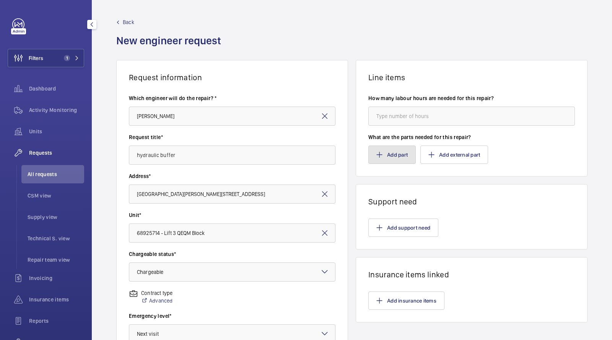
click at [394, 156] on button "Add part" at bounding box center [391, 155] width 47 height 18
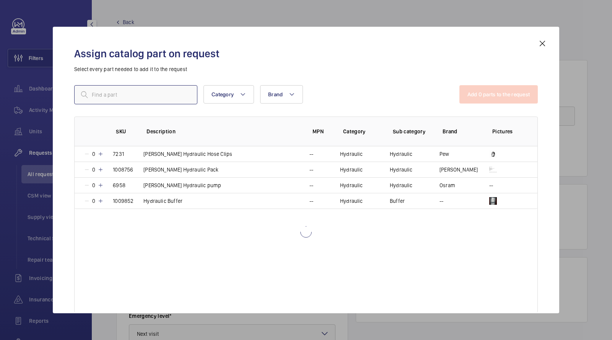
click at [148, 99] on input "text" at bounding box center [135, 94] width 123 height 19
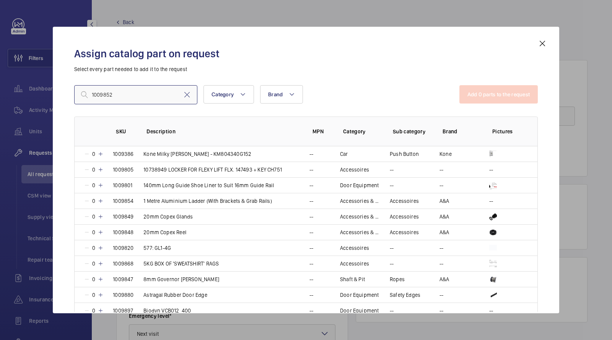
drag, startPoint x: 139, startPoint y: 94, endPoint x: 34, endPoint y: 93, distance: 105.2
click at [46, 93] on div "Assign catalog part on request Select every part needed to add it to the reques…" at bounding box center [306, 170] width 612 height 340
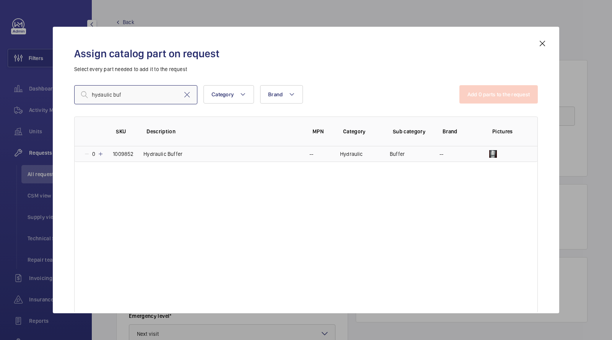
type input "hydaulic buf"
click at [175, 156] on p "Hydraulic Buffer" at bounding box center [162, 154] width 39 height 8
click at [508, 101] on button "Add 1 parts to the request" at bounding box center [499, 94] width 78 height 18
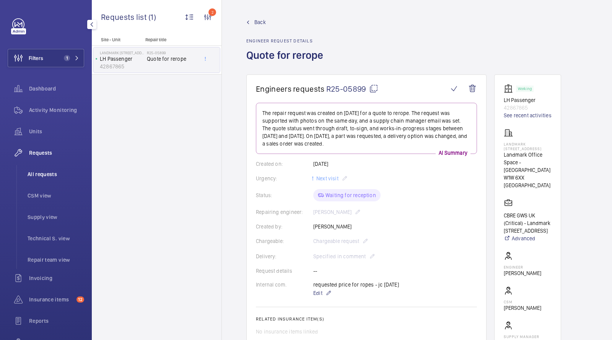
scroll to position [66, 0]
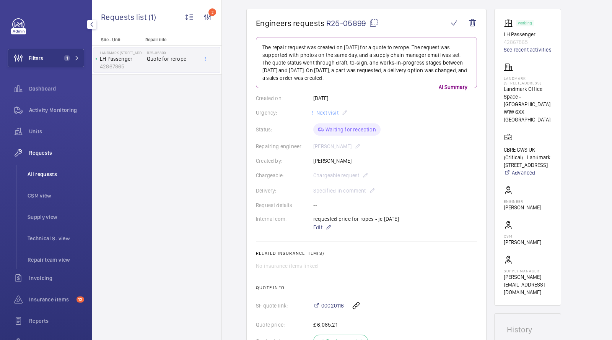
click at [42, 177] on span "All requests" at bounding box center [56, 175] width 57 height 8
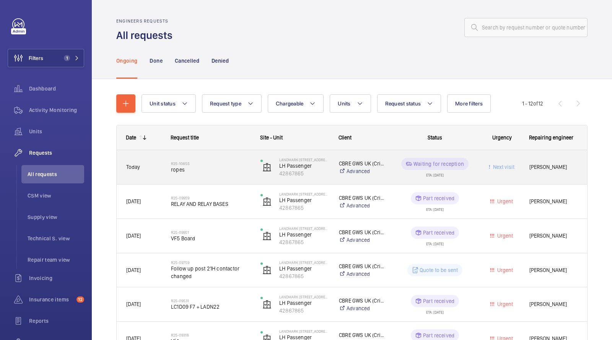
click at [204, 176] on div "R25-10855 ropes" at bounding box center [211, 167] width 80 height 22
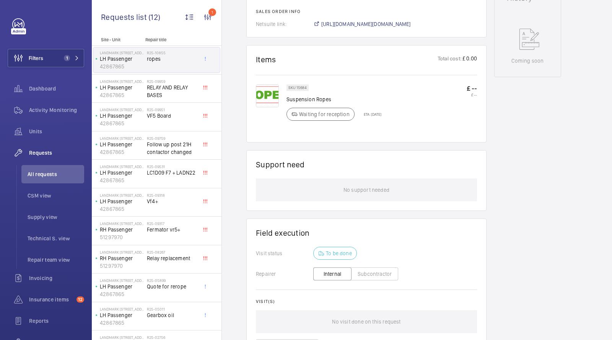
scroll to position [398, 0]
click at [158, 141] on span "Follow up post 21H contactor changed" at bounding box center [172, 148] width 50 height 15
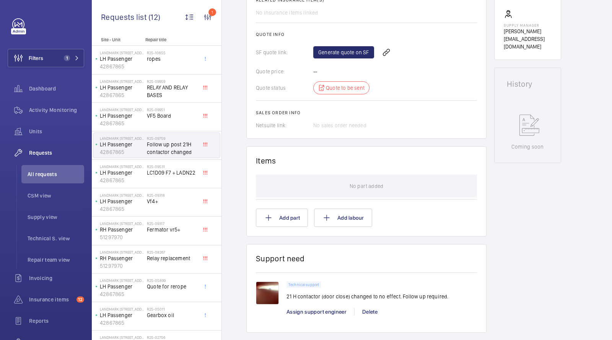
scroll to position [366, 0]
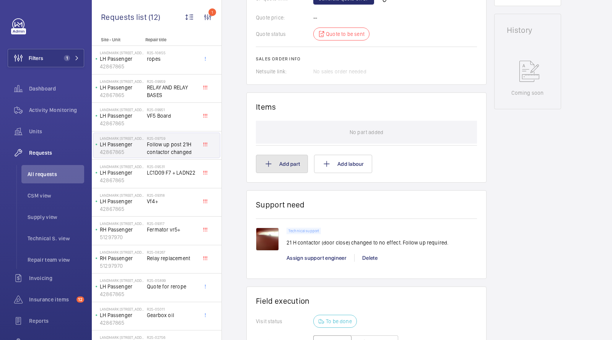
click at [277, 163] on button "Add part" at bounding box center [282, 164] width 52 height 18
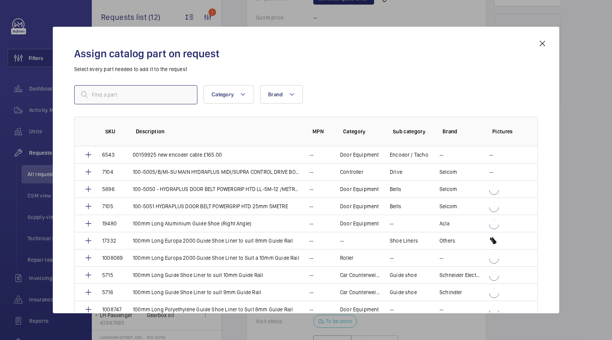
click at [177, 94] on input "text" at bounding box center [135, 94] width 123 height 19
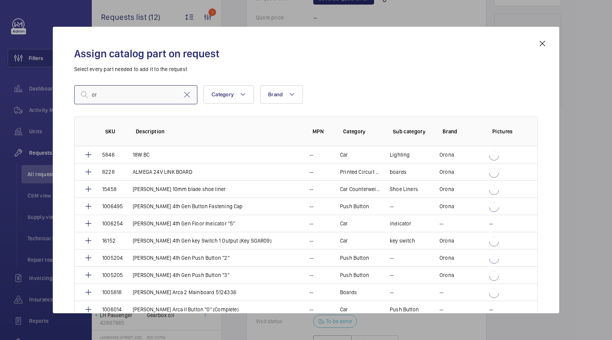
type input "o"
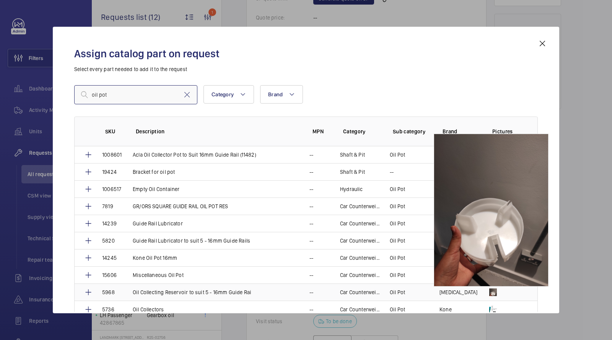
scroll to position [71, 0]
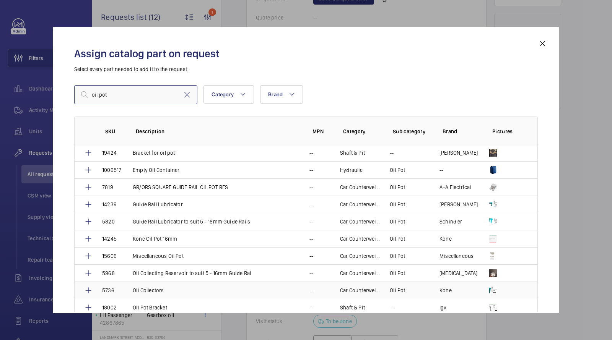
type input "oil pot"
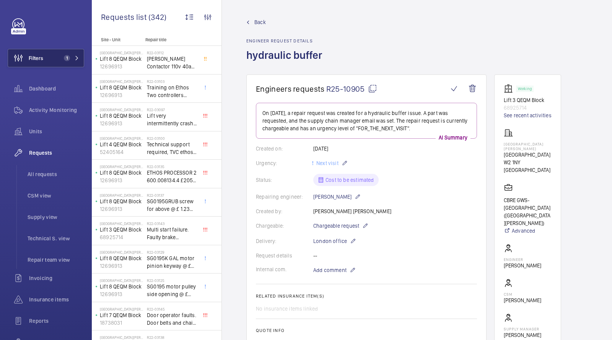
click at [57, 54] on button "Filters 1" at bounding box center [46, 58] width 76 height 18
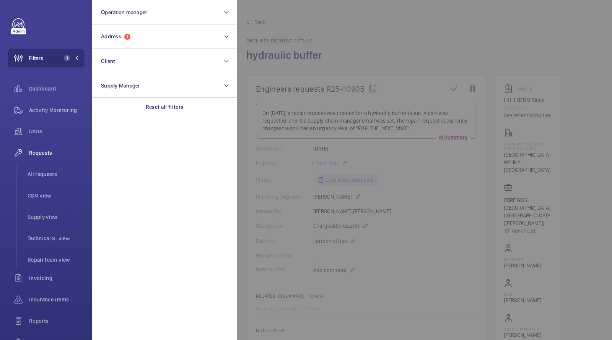
click at [62, 60] on span "1" at bounding box center [65, 58] width 9 height 6
click at [118, 37] on p "Site - Unit" at bounding box center [117, 39] width 50 height 5
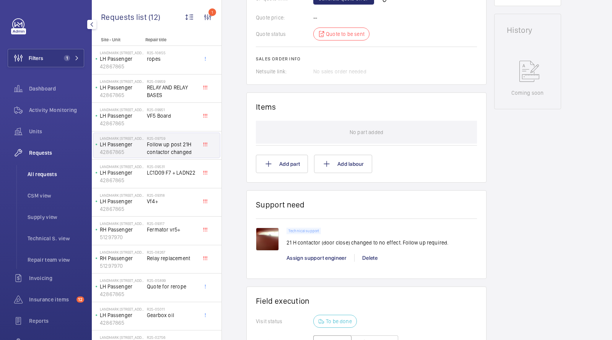
click at [48, 171] on span "All requests" at bounding box center [56, 175] width 57 height 8
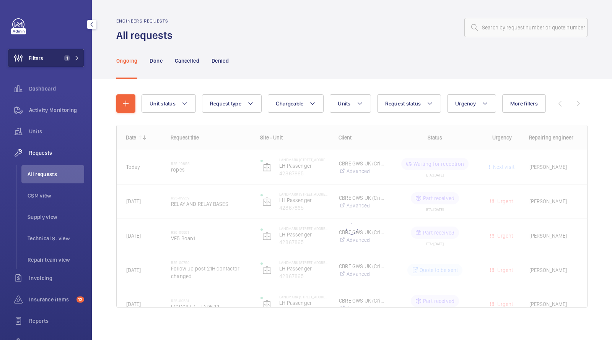
click at [69, 58] on span "1" at bounding box center [67, 58] width 6 height 6
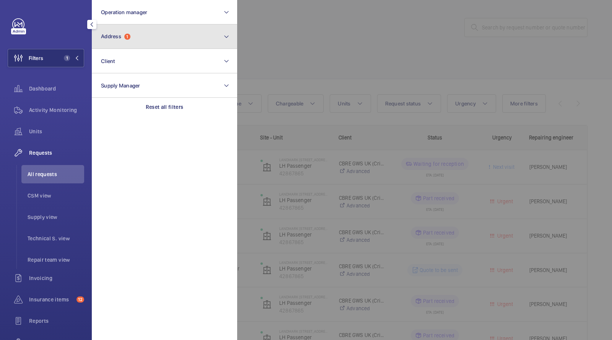
click at [116, 34] on span "Address" at bounding box center [111, 36] width 20 height 6
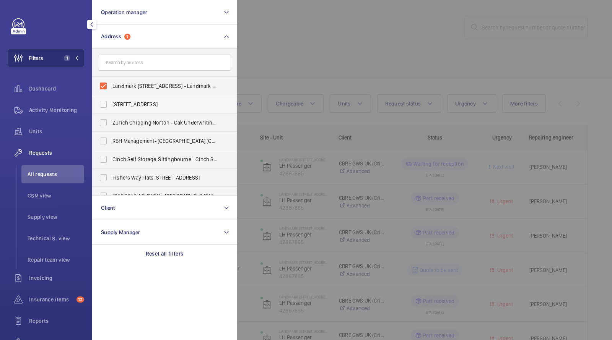
click at [114, 95] on label "[STREET_ADDRESS]" at bounding box center [158, 104] width 133 height 18
click at [111, 97] on input "[STREET_ADDRESS]" at bounding box center [103, 104] width 15 height 15
checkbox input "true"
click at [115, 85] on span "Landmark 120 Cavendish Street - Landmark Office Space - New Cavendish Street, L…" at bounding box center [164, 86] width 105 height 8
click at [111, 85] on input "Landmark 120 Cavendish Street - Landmark Office Space - New Cavendish Street, L…" at bounding box center [103, 85] width 15 height 15
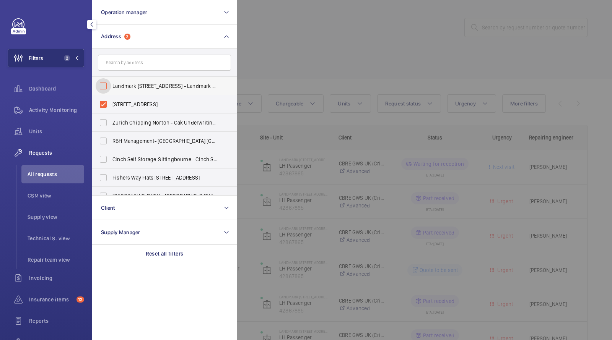
checkbox input "false"
click at [113, 101] on span "[STREET_ADDRESS]" at bounding box center [164, 105] width 105 height 8
click at [111, 100] on input "[STREET_ADDRESS]" at bounding box center [103, 104] width 15 height 15
checkbox input "false"
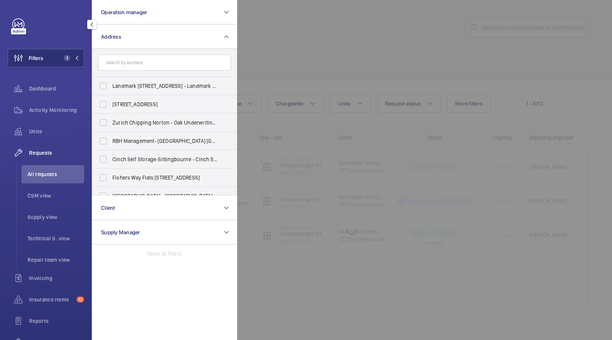
click at [325, 21] on div at bounding box center [543, 170] width 612 height 340
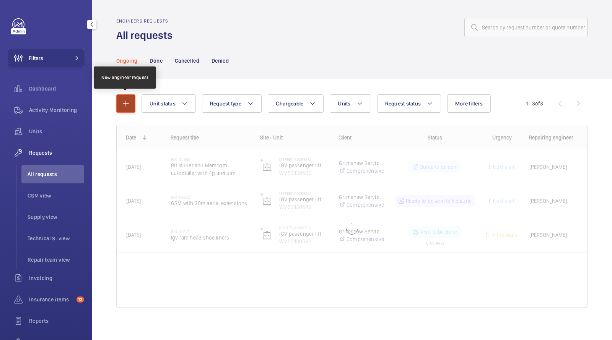
click at [125, 98] on button "button" at bounding box center [125, 103] width 19 height 18
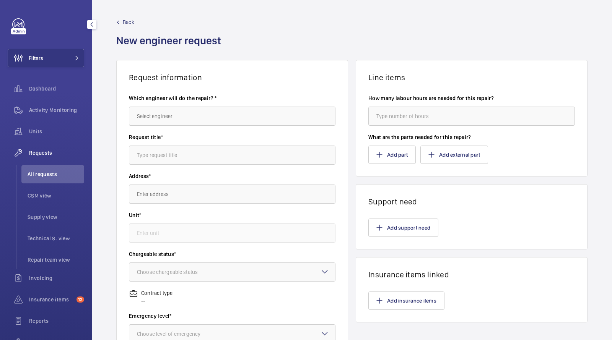
click at [181, 99] on label "Which engineer will do the repair? *" at bounding box center [232, 98] width 207 height 8
click at [168, 122] on input "text" at bounding box center [232, 116] width 207 height 19
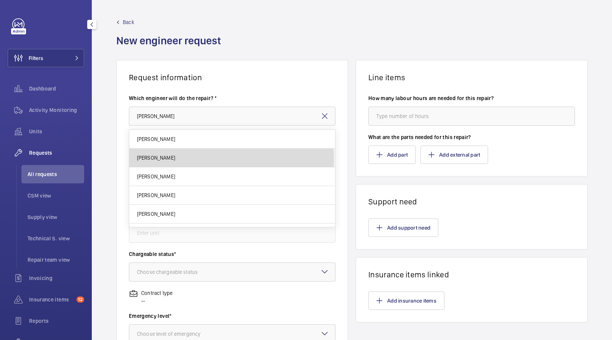
click at [168, 160] on span "[PERSON_NAME]" at bounding box center [156, 158] width 38 height 8
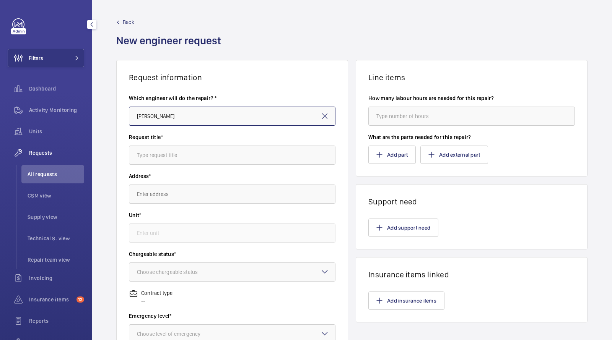
type input "[PERSON_NAME]"
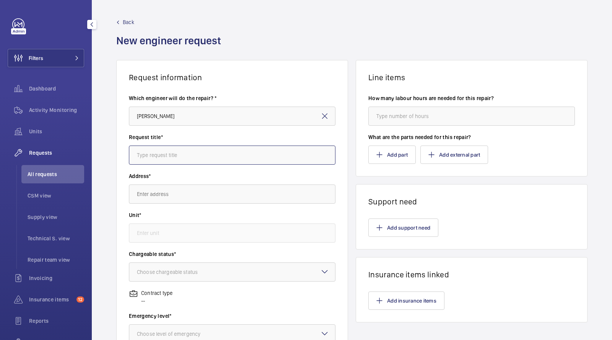
click at [164, 157] on input "text" at bounding box center [232, 155] width 207 height 19
type input "shoe liners"
click at [160, 183] on wm-front-autocomplete-dropdown-select "Address*" at bounding box center [232, 187] width 207 height 31
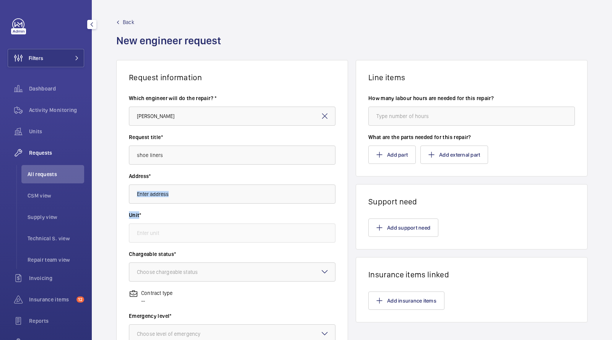
click at [160, 184] on wm-front-autocomplete-dropdown-select "Address*" at bounding box center [232, 187] width 207 height 31
click at [161, 185] on input "text" at bounding box center [232, 194] width 207 height 19
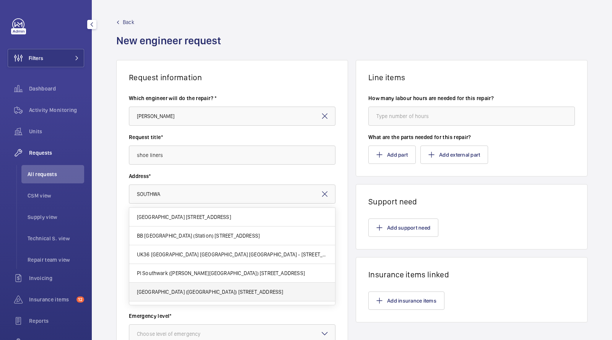
click at [199, 291] on span "PI London Southwark (Borough High St) 135 Borough High Street, SE1 1NP LONDON" at bounding box center [210, 292] width 146 height 8
type input "PI London Southwark (Borough High St) 135 Borough High Street, SE1 1NP LONDON"
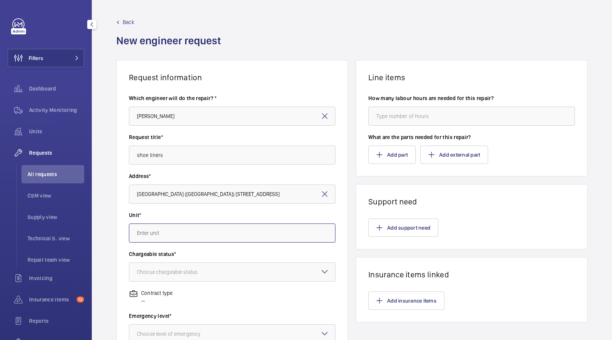
click at [200, 241] on input "text" at bounding box center [232, 233] width 207 height 19
click at [194, 274] on span "1205EQ8100 - Right-Hand Passenger" at bounding box center [180, 275] width 87 height 8
type input "1205EQ8100 - Right-Hand Passenger"
click at [192, 274] on div "Choose chargeable status" at bounding box center [177, 272] width 80 height 8
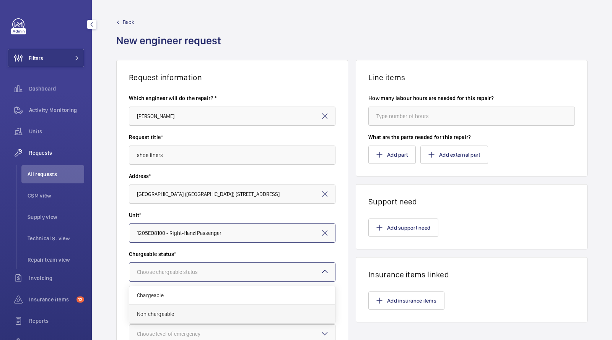
click at [179, 312] on span "Non chargeable" at bounding box center [232, 315] width 190 height 8
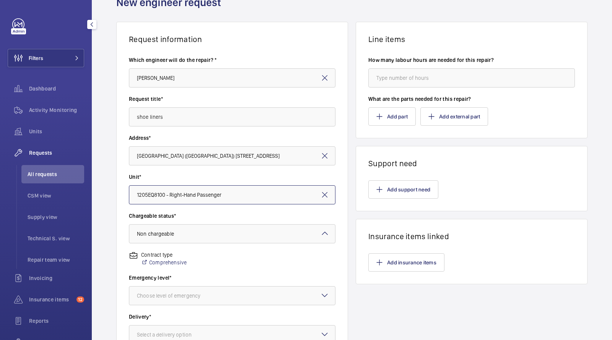
scroll to position [81, 0]
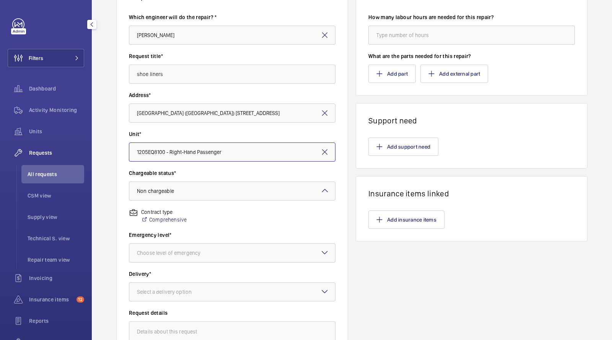
click at [181, 251] on div "Choose level of emergency" at bounding box center [178, 253] width 83 height 8
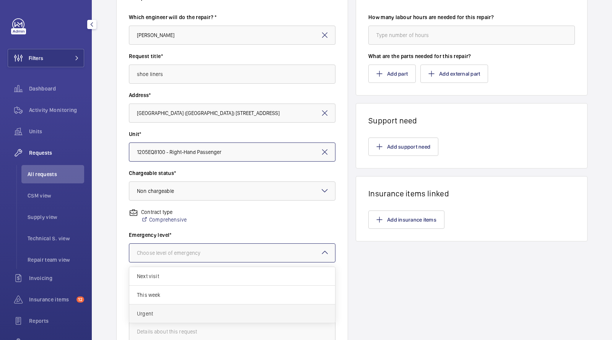
click at [163, 311] on span "Urgent" at bounding box center [232, 314] width 190 height 8
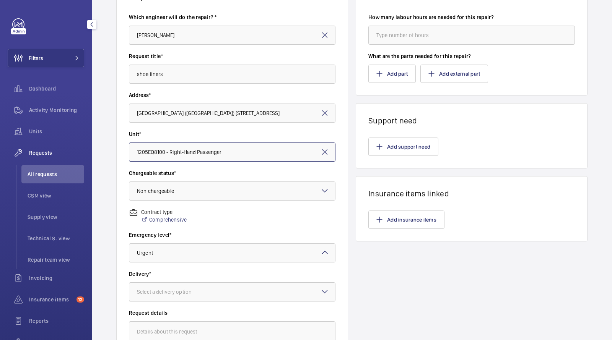
click at [169, 285] on div at bounding box center [232, 292] width 206 height 18
click at [159, 328] on span "London office" at bounding box center [232, 326] width 190 height 8
click at [386, 78] on button "Add part" at bounding box center [391, 74] width 47 height 18
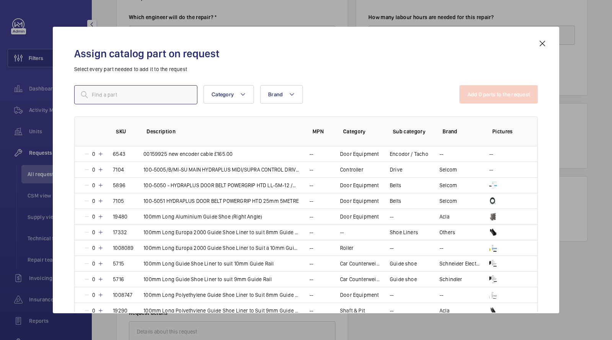
click at [146, 99] on input "text" at bounding box center [135, 94] width 123 height 19
type input "A"
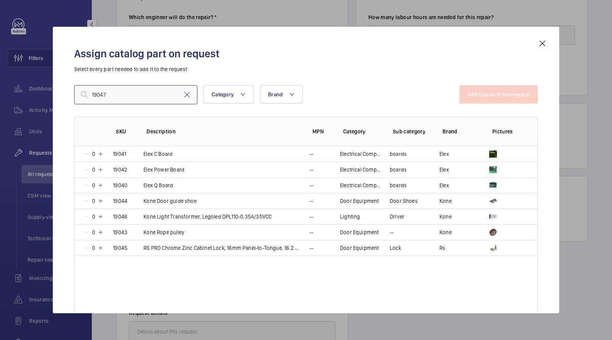
click at [143, 96] on input "19047" at bounding box center [135, 94] width 123 height 19
drag, startPoint x: 142, startPoint y: 96, endPoint x: 79, endPoint y: 81, distance: 64.7
click at [85, 85] on div "Assign catalog part on request Select every part needed to add it to the reques…" at bounding box center [306, 176] width 482 height 275
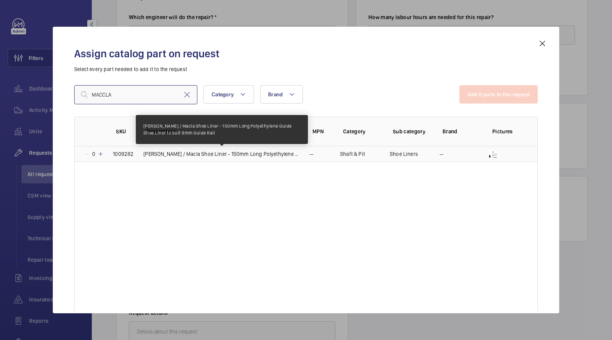
type input "MACCLA"
click at [275, 151] on p "Orona / Macla Shoe Liner - 150mm Long Polyethylene Guide Shoe Liner to Suit 9mm…" at bounding box center [221, 154] width 157 height 8
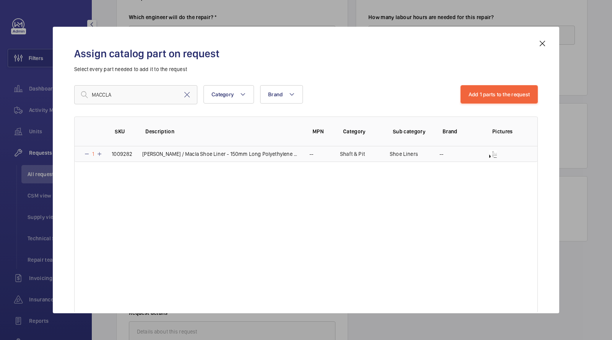
click at [224, 157] on p "Orona / Macla Shoe Liner - 150mm Long Polyethylene Guide Shoe Liner to Suit 9mm…" at bounding box center [221, 154] width 158 height 8
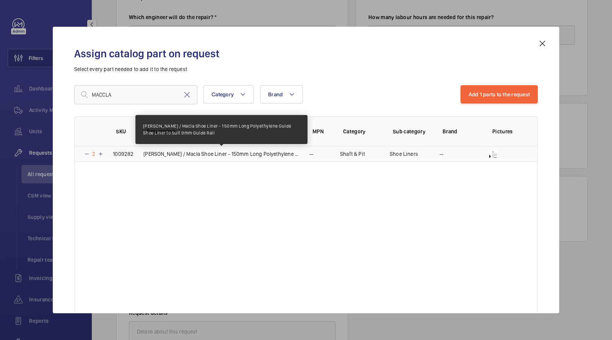
click at [224, 157] on p "Orona / Macla Shoe Liner - 150mm Long Polyethylene Guide Shoe Liner to Suit 9mm…" at bounding box center [221, 154] width 157 height 8
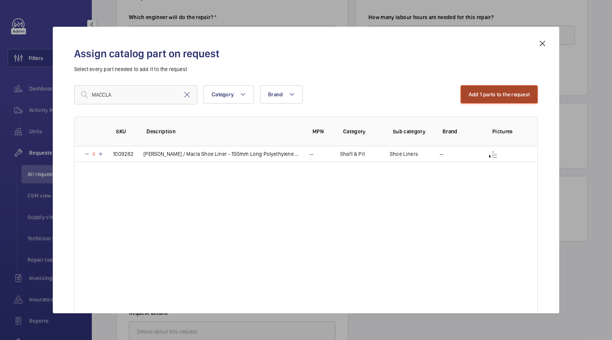
click at [499, 93] on button "Add 1 parts to the request" at bounding box center [499, 94] width 78 height 18
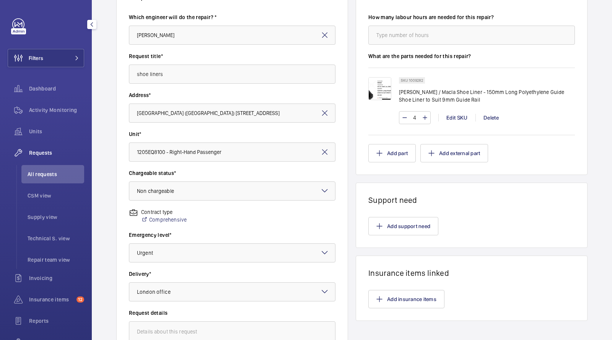
scroll to position [181, 0]
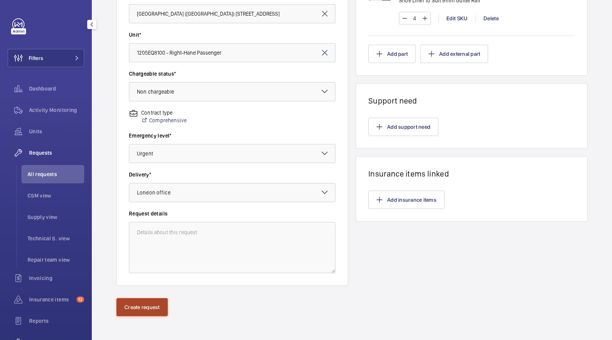
click at [143, 304] on button "Create request" at bounding box center [142, 307] width 52 height 18
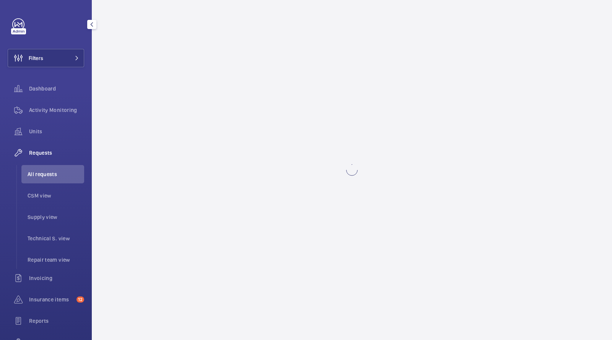
scroll to position [0, 0]
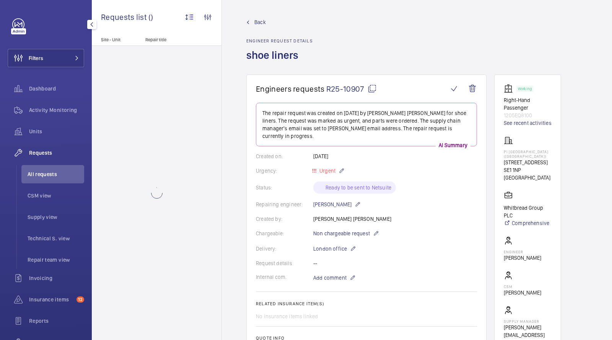
scroll to position [276, 0]
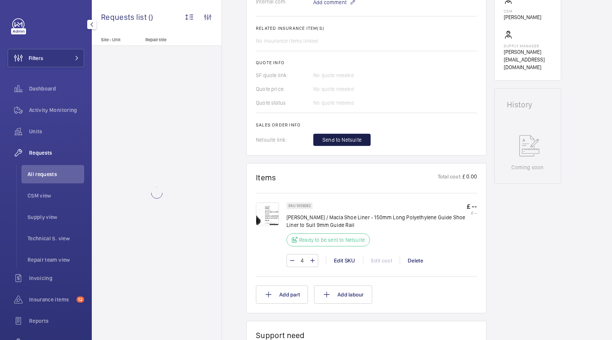
click at [346, 136] on span "Send to Netsuite" at bounding box center [341, 140] width 39 height 8
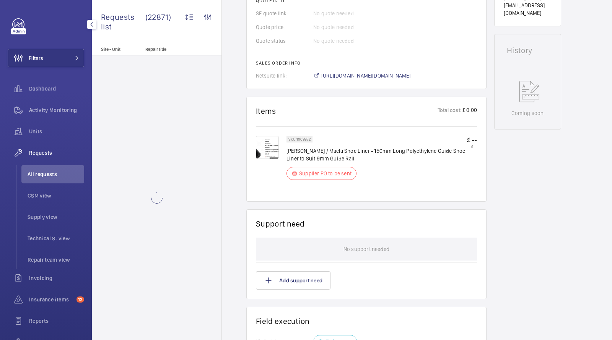
scroll to position [333, 0]
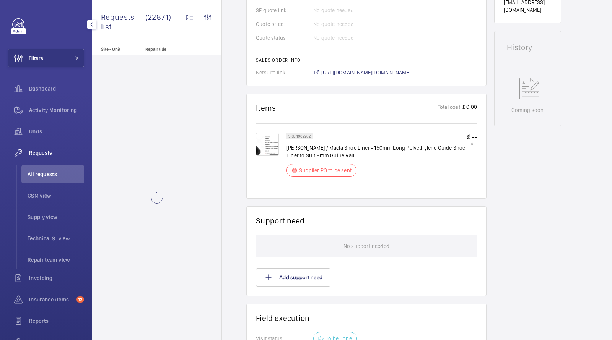
click at [366, 76] on span "https://6461500.app.netsuite.com/app/accounting/transactions/salesord.nl?id=290…" at bounding box center [365, 73] width 89 height 8
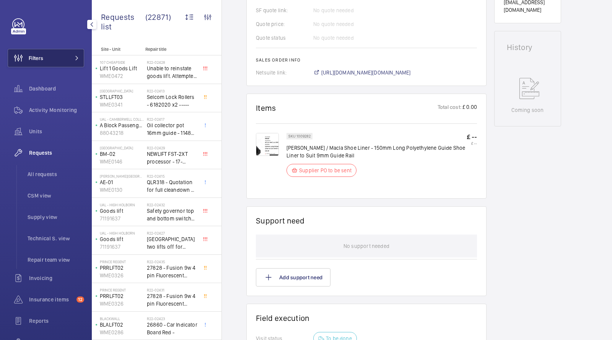
click at [59, 62] on button "Filters" at bounding box center [46, 58] width 76 height 18
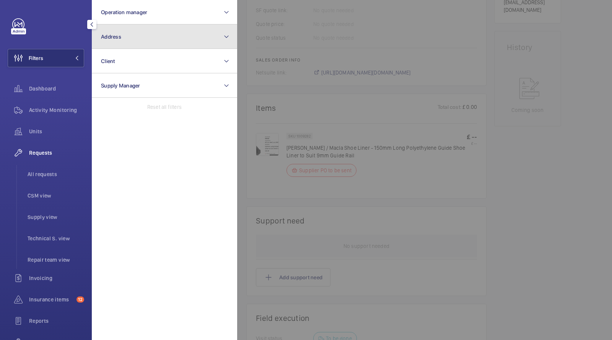
click at [124, 48] on button "Address" at bounding box center [164, 36] width 145 height 24
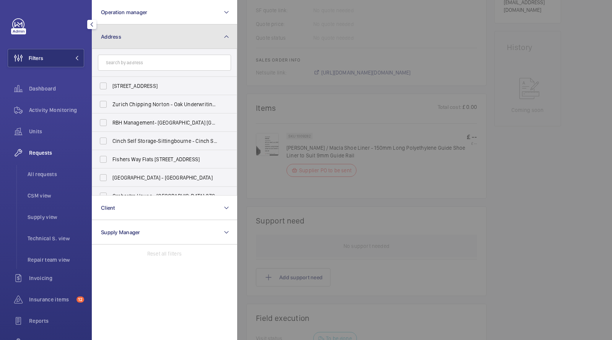
click at [125, 31] on button "Address" at bounding box center [164, 36] width 145 height 24
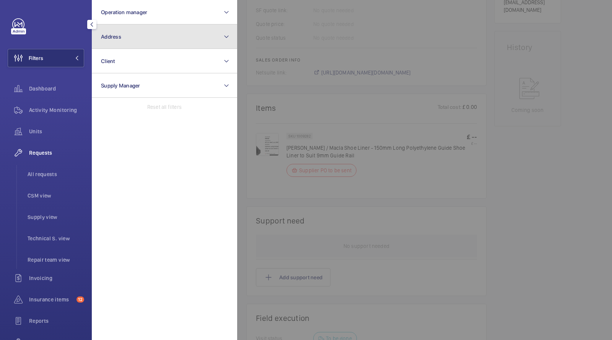
click at [125, 31] on button "Address" at bounding box center [164, 36] width 145 height 24
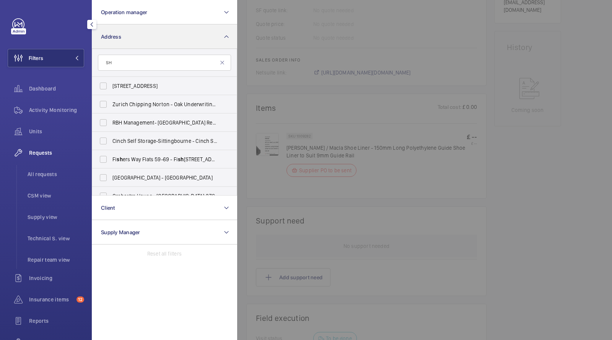
type input "S"
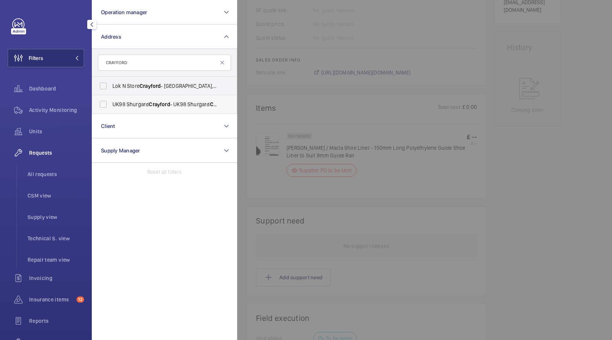
type input "CRAYFORD"
click at [141, 106] on span "UK98 Shurgard Crayford - UK98 Shurgard Crayford , DARTFORD DA1 4QX" at bounding box center [164, 105] width 105 height 8
click at [111, 106] on input "UK98 Shurgard Crayford - UK98 Shurgard Crayford , DARTFORD DA1 4QX" at bounding box center [103, 104] width 15 height 15
checkbox input "true"
click at [54, 169] on li "All requests" at bounding box center [52, 174] width 63 height 18
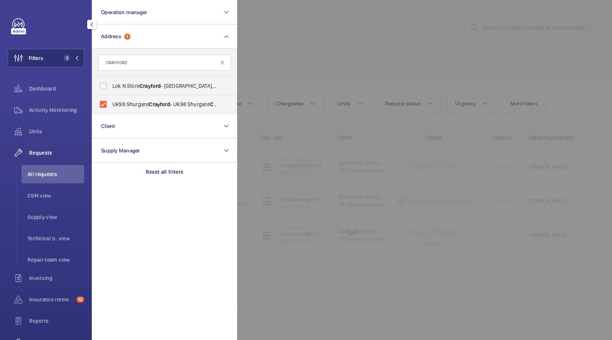
click at [272, 83] on div at bounding box center [543, 170] width 612 height 340
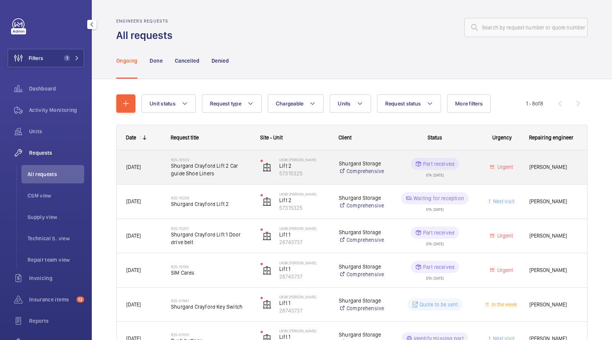
click at [200, 170] on span "Shurgard Crayford Lift 2 Car guide Shoe Liners" at bounding box center [211, 169] width 80 height 15
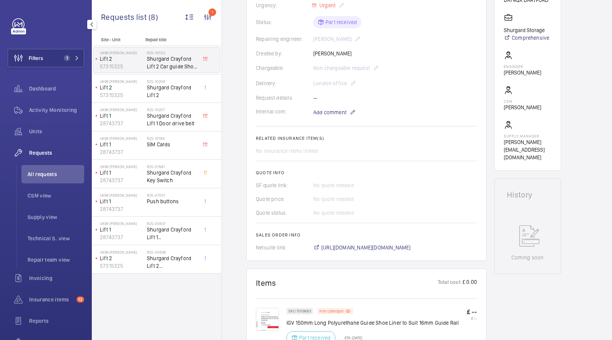
scroll to position [226, 0]
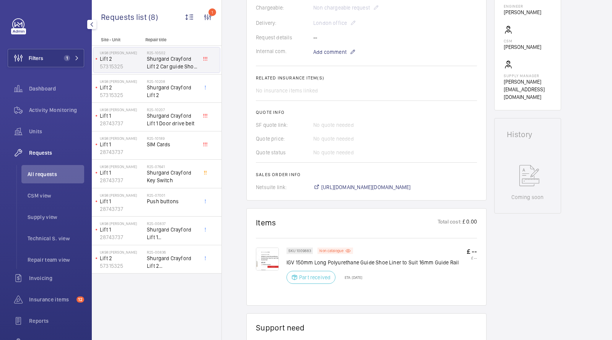
click at [355, 191] on wm-front-card "Engineers requests R25-10502 A repair request was created on 2025-08-04 for a l…" at bounding box center [366, 25] width 240 height 352
click at [354, 187] on span "[URL][DOMAIN_NAME][DOMAIN_NAME]" at bounding box center [365, 188] width 89 height 8
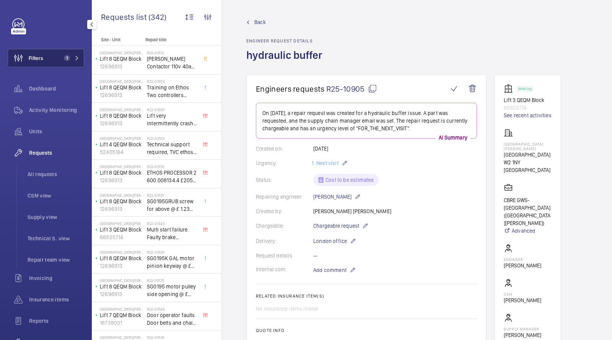
click at [71, 55] on span "1" at bounding box center [70, 58] width 18 height 6
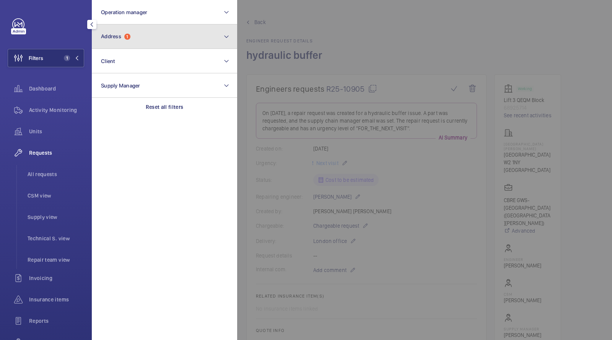
click at [110, 46] on button "Address 1" at bounding box center [164, 36] width 145 height 24
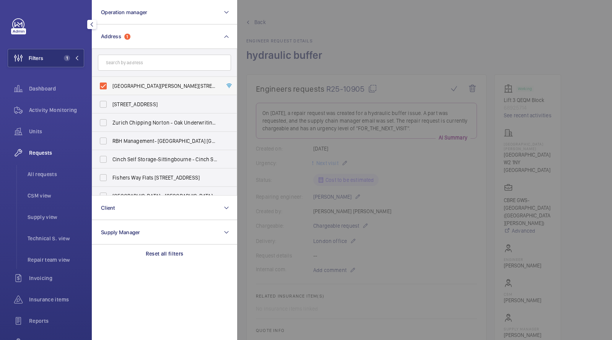
click at [122, 81] on label "[GEOGRAPHIC_DATA][PERSON_NAME][STREET_ADDRESS]" at bounding box center [158, 86] width 133 height 18
click at [111, 81] on input "[GEOGRAPHIC_DATA][PERSON_NAME][STREET_ADDRESS]" at bounding box center [103, 85] width 15 height 15
checkbox input "false"
click at [124, 59] on input "text" at bounding box center [164, 63] width 133 height 16
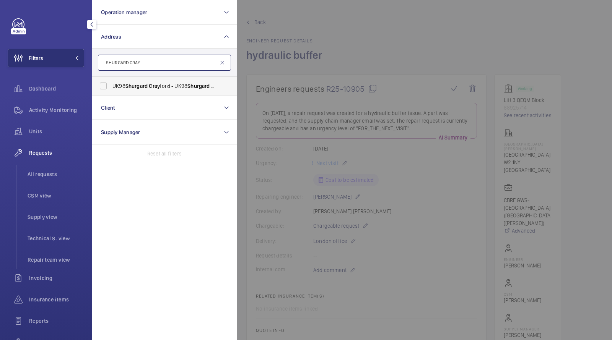
type input "SHURGARD CRAY"
click at [137, 90] on label "UK98 Shurgard Cray ford - UK98 Shurgard Cray ford, DARTFORD DA1 4QX" at bounding box center [158, 86] width 133 height 18
click at [111, 90] on input "UK98 Shurgard Cray ford - UK98 Shurgard Cray ford, DARTFORD DA1 4QX" at bounding box center [103, 85] width 15 height 15
checkbox input "true"
click at [47, 182] on li "All requests" at bounding box center [52, 174] width 63 height 18
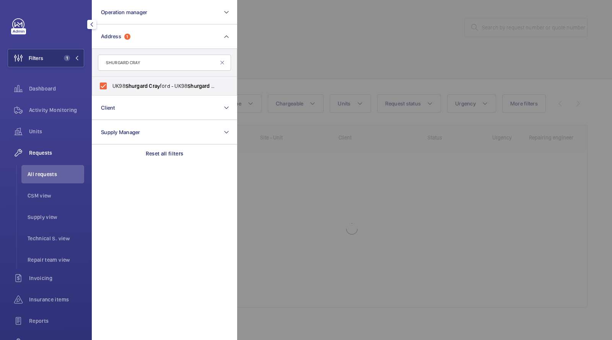
click at [345, 67] on div at bounding box center [543, 170] width 612 height 340
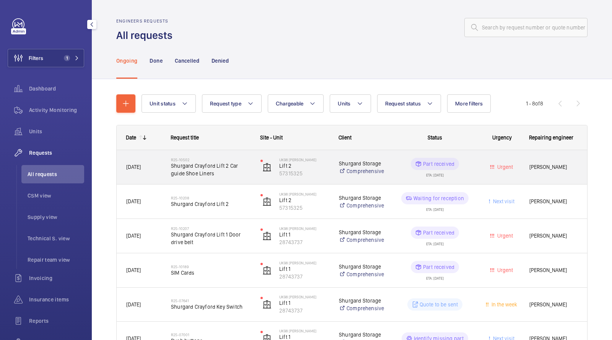
click at [210, 168] on span "Shurgard Crayford Lift 2 Car guide Shoe Liners" at bounding box center [211, 169] width 80 height 15
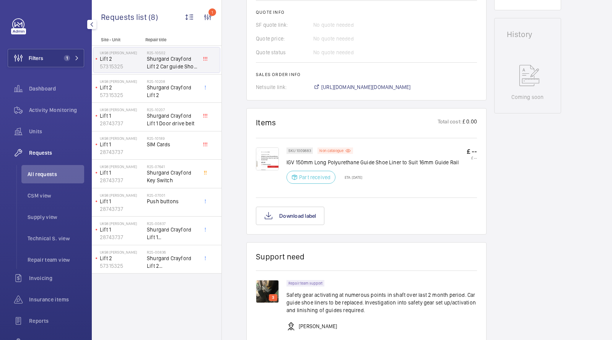
scroll to position [328, 0]
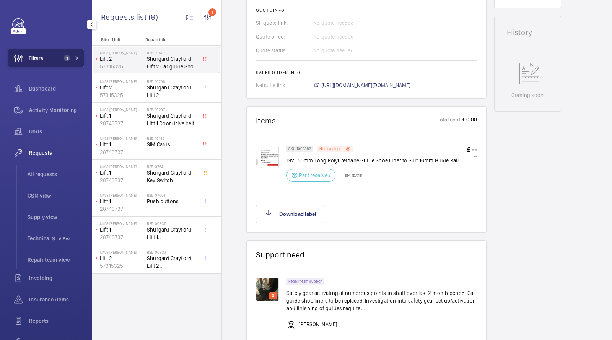
click at [58, 61] on button "Filters 1" at bounding box center [46, 58] width 76 height 18
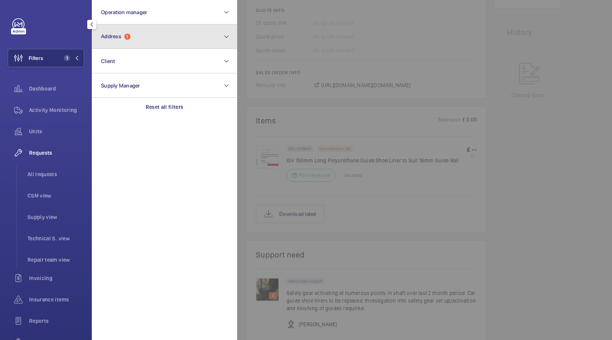
click at [111, 44] on button "Address 1" at bounding box center [164, 36] width 145 height 24
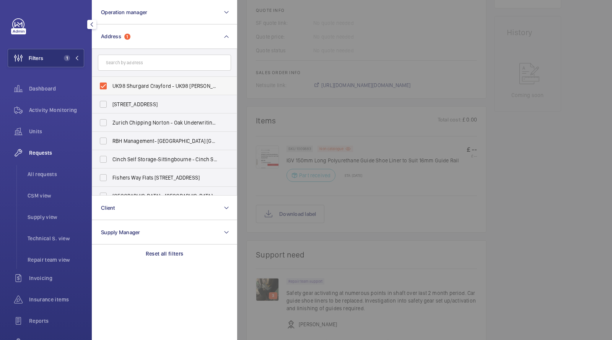
click at [136, 83] on span "UK98 Shurgard Crayford - UK98 [PERSON_NAME], [GEOGRAPHIC_DATA] DA1 4QX" at bounding box center [164, 86] width 105 height 8
click at [111, 83] on input "UK98 Shurgard Crayford - UK98 [PERSON_NAME], [GEOGRAPHIC_DATA] DA1 4QX" at bounding box center [103, 85] width 15 height 15
checkbox input "false"
click at [137, 62] on input "text" at bounding box center [164, 63] width 133 height 16
type input "A"
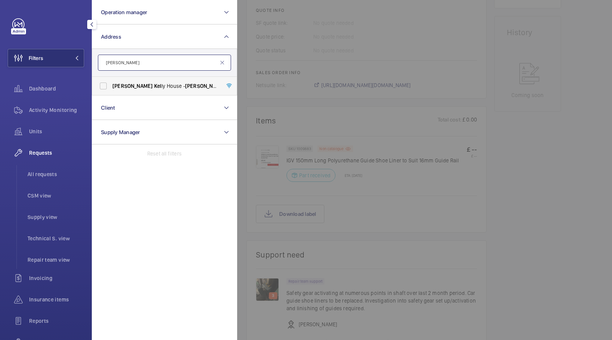
type input "[PERSON_NAME]"
click at [156, 88] on span "[PERSON_NAME] ly House - [PERSON_NAME][GEOGRAPHIC_DATA]" at bounding box center [164, 86] width 105 height 8
click at [111, 88] on input "[PERSON_NAME] ly House - [PERSON_NAME][GEOGRAPHIC_DATA]" at bounding box center [103, 85] width 15 height 15
checkbox input "true"
click at [60, 113] on span "Activity Monitoring" at bounding box center [56, 110] width 55 height 8
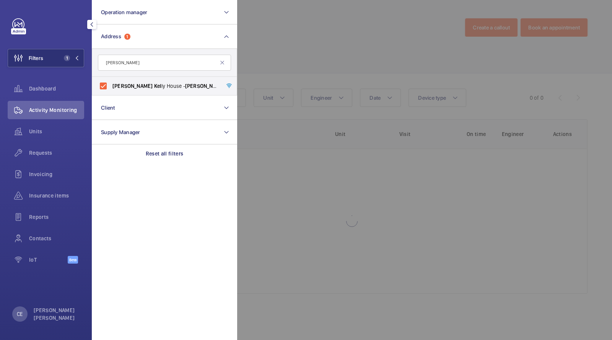
click at [372, 41] on div at bounding box center [543, 170] width 612 height 340
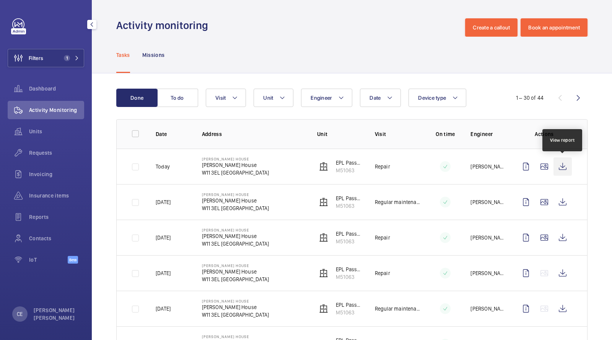
click at [559, 163] on wm-front-icon-button at bounding box center [562, 167] width 18 height 18
click at [51, 153] on span "Requests" at bounding box center [56, 153] width 55 height 8
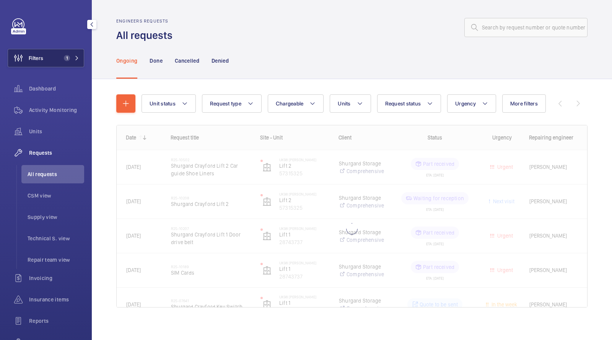
click at [63, 60] on span "1" at bounding box center [65, 58] width 9 height 6
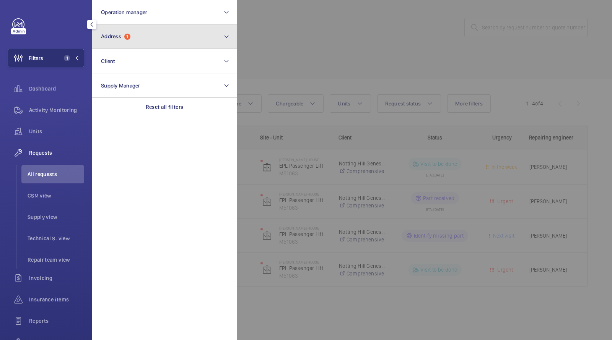
click at [148, 38] on button "Address 1" at bounding box center [164, 36] width 145 height 24
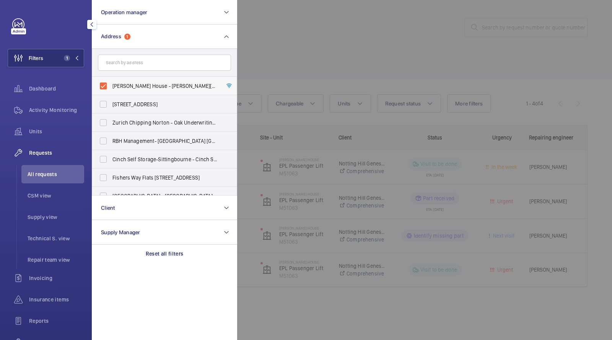
click at [139, 91] on label "[PERSON_NAME] House - [PERSON_NAME][GEOGRAPHIC_DATA]" at bounding box center [158, 86] width 133 height 18
click at [111, 91] on input "[PERSON_NAME] House - [PERSON_NAME][GEOGRAPHIC_DATA]" at bounding box center [103, 85] width 15 height 15
checkbox input "false"
click at [139, 69] on input "text" at bounding box center [164, 63] width 133 height 16
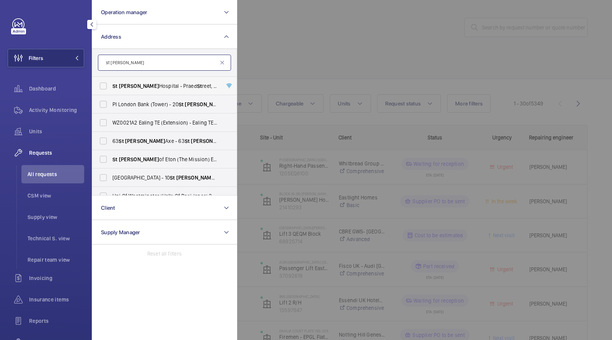
type input "st [PERSON_NAME]"
click at [154, 89] on span "[GEOGRAPHIC_DATA][PERSON_NAME][STREET_ADDRESS]" at bounding box center [164, 86] width 105 height 8
click at [111, 89] on input "[GEOGRAPHIC_DATA][PERSON_NAME][STREET_ADDRESS]" at bounding box center [103, 85] width 15 height 15
checkbox input "true"
click at [301, 55] on div at bounding box center [543, 170] width 612 height 340
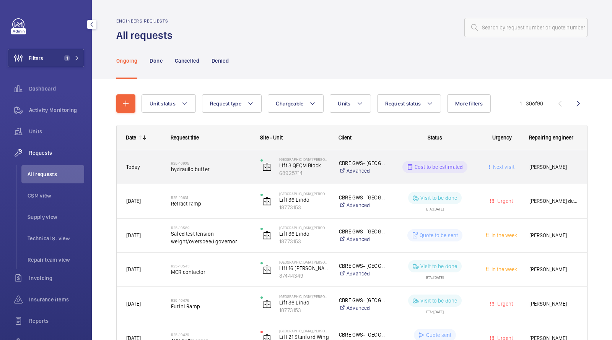
click at [199, 164] on h2 "R25-10905" at bounding box center [211, 163] width 80 height 5
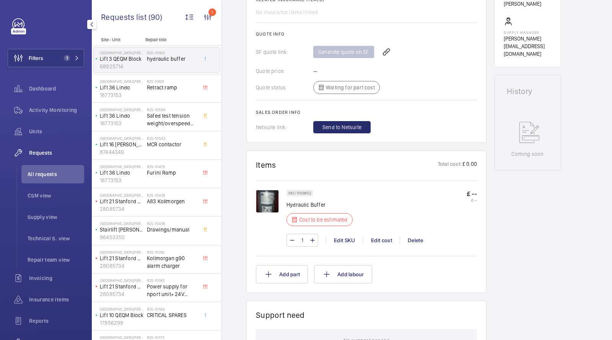
scroll to position [379, 0]
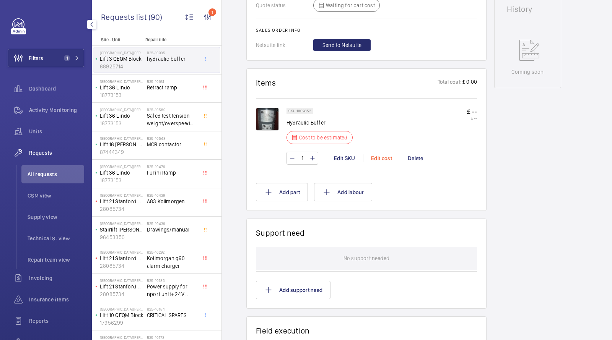
click at [388, 156] on div "Edit cost" at bounding box center [381, 159] width 37 height 8
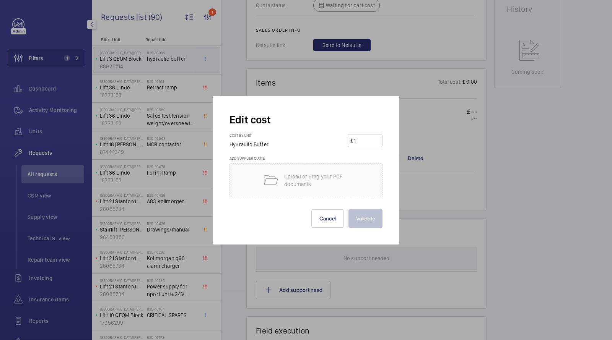
click at [371, 143] on input "1" at bounding box center [366, 141] width 27 height 12
type input "1150"
click at [367, 227] on button "Validate" at bounding box center [365, 219] width 34 height 18
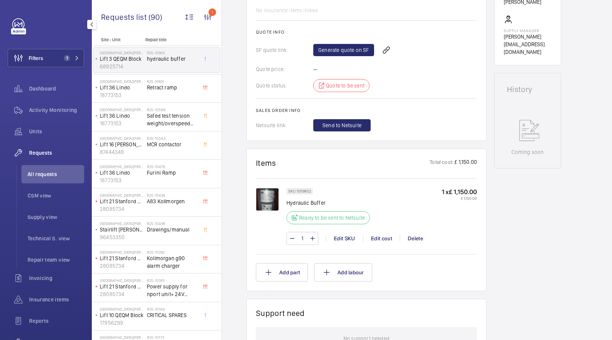
scroll to position [255, 0]
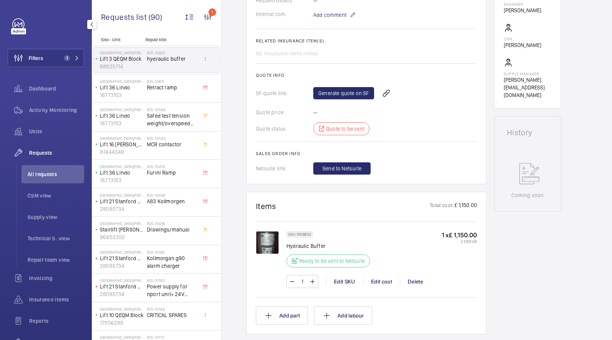
click at [356, 94] on div "Generate quote on SF" at bounding box center [395, 93] width 164 height 18
click at [349, 98] on link "Generate quote on SF" at bounding box center [343, 93] width 61 height 12
